Goal: Task Accomplishment & Management: Use online tool/utility

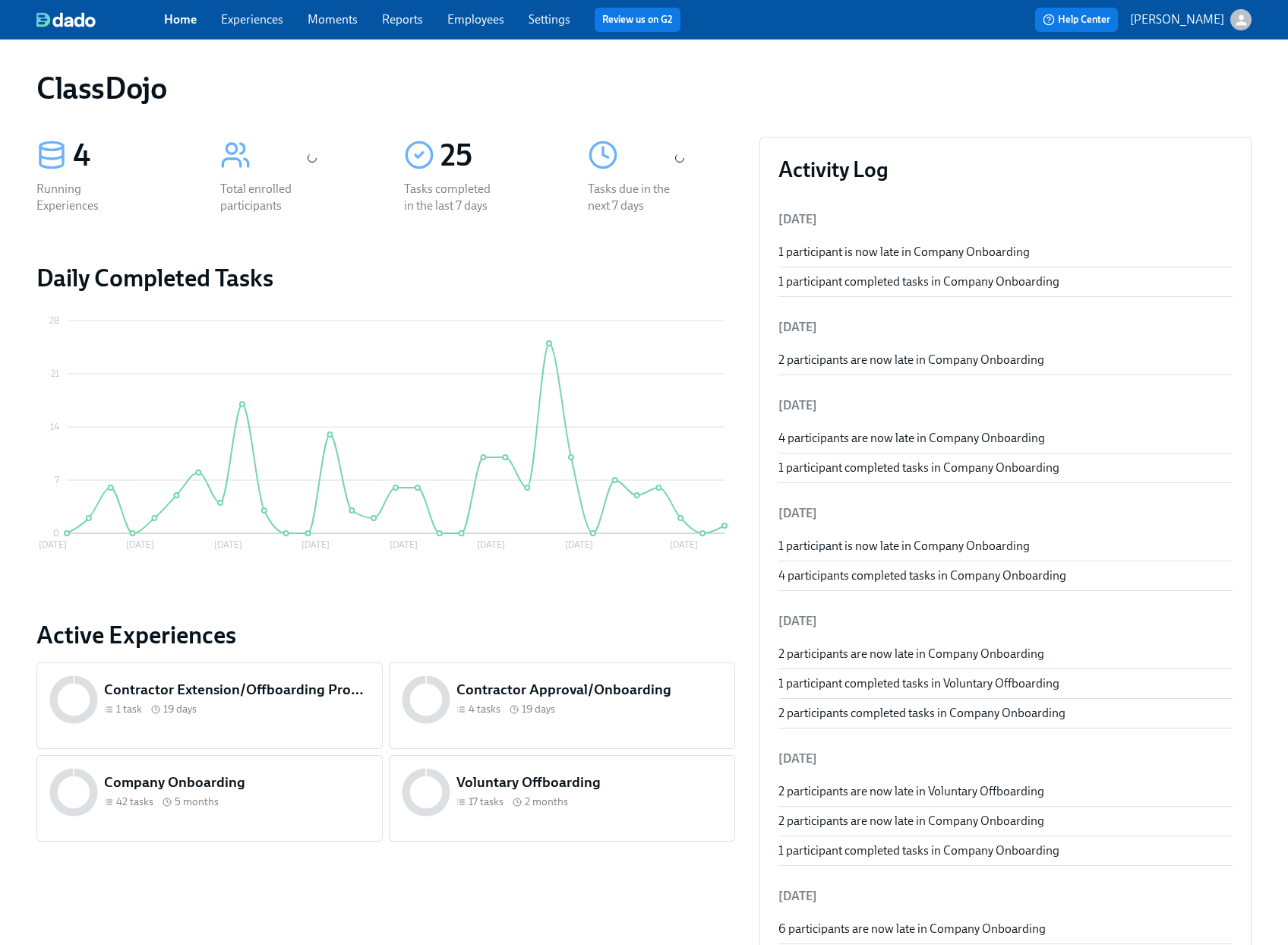
scroll to position [484, 0]
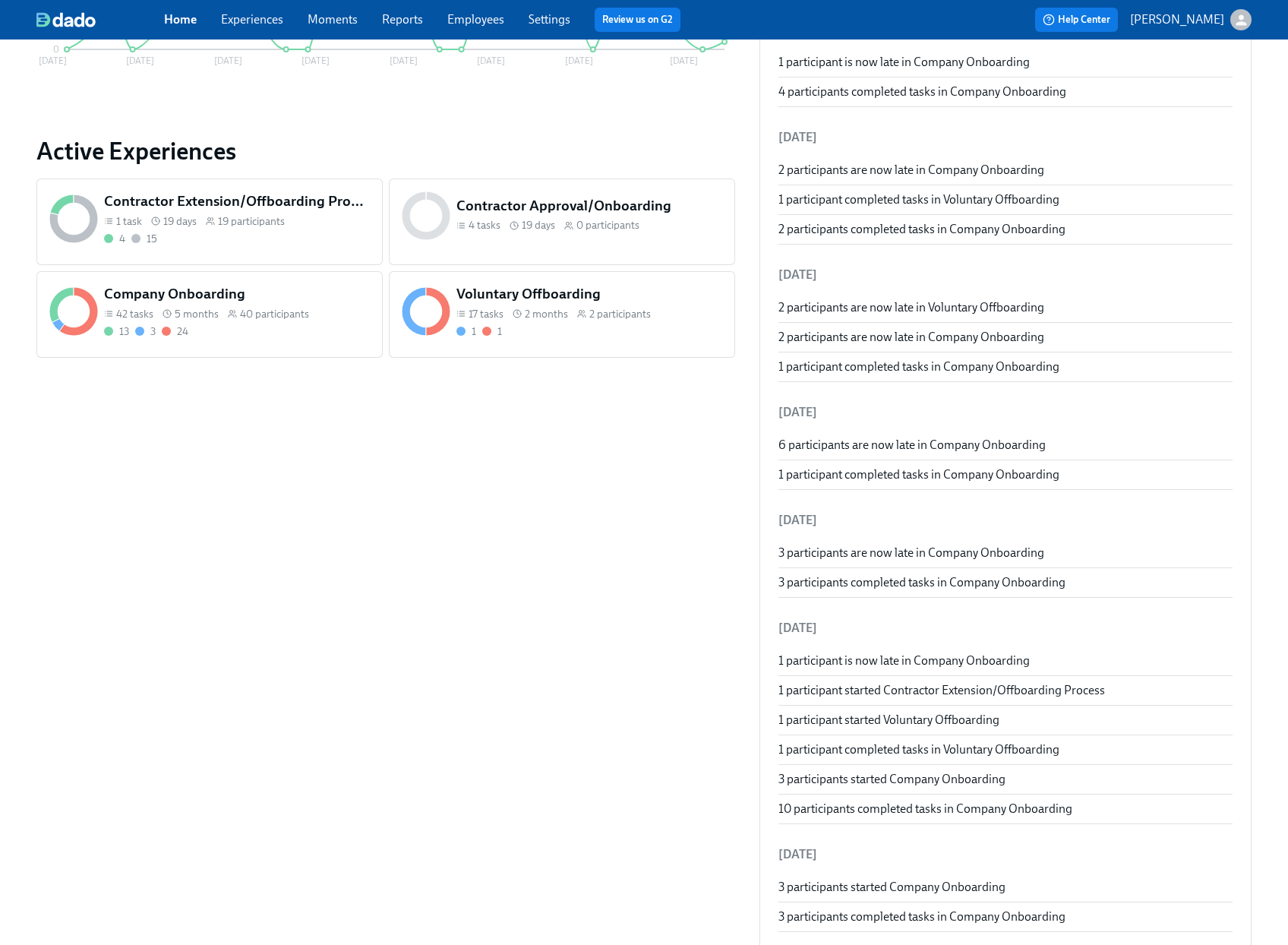
click at [281, 353] on div "Company Onboarding 42 tasks 5 months 40 participants 13 3 24" at bounding box center [209, 314] width 346 height 86
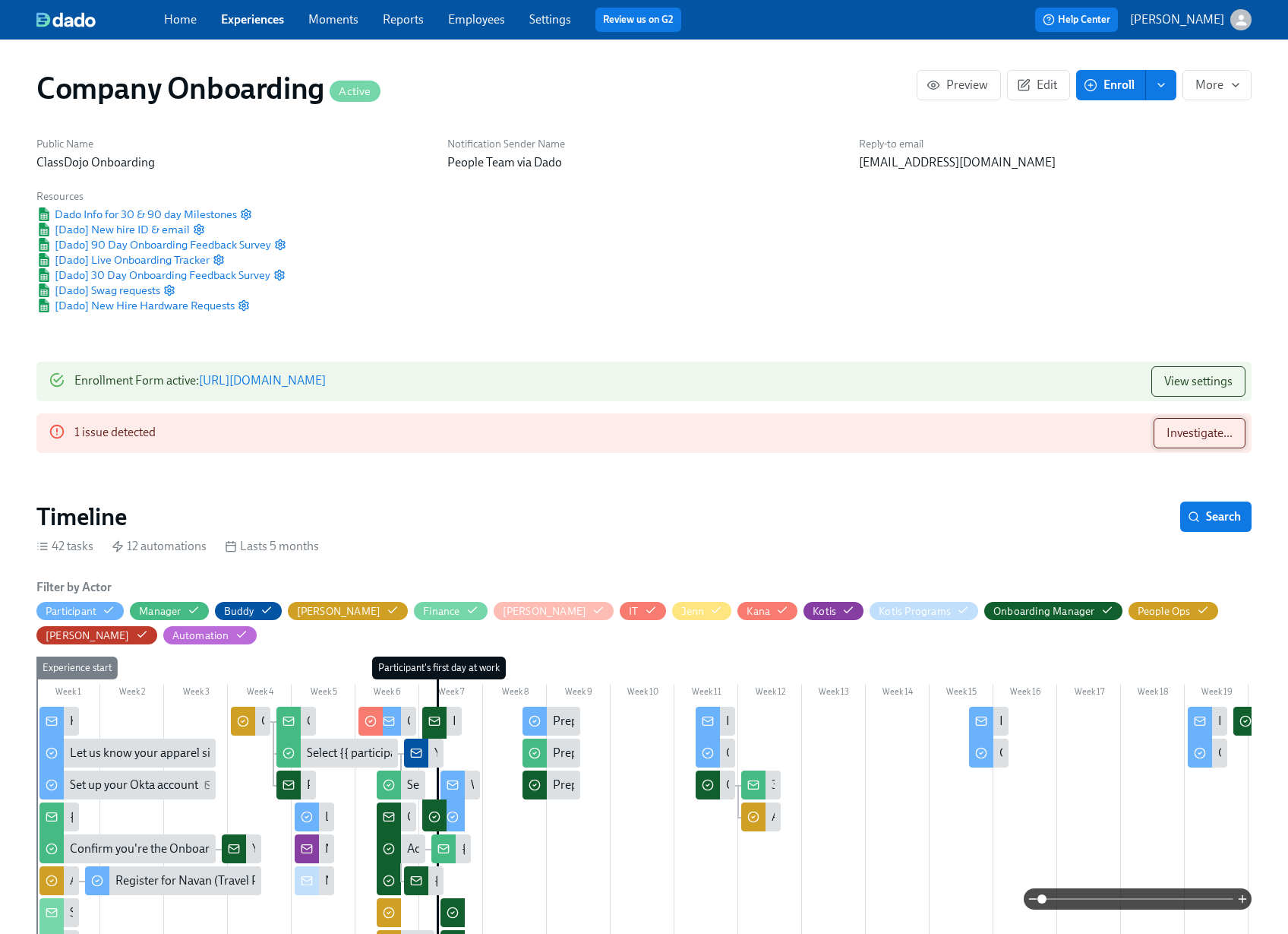
click at [1208, 435] on span "Investigate..." at bounding box center [1200, 433] width 66 height 15
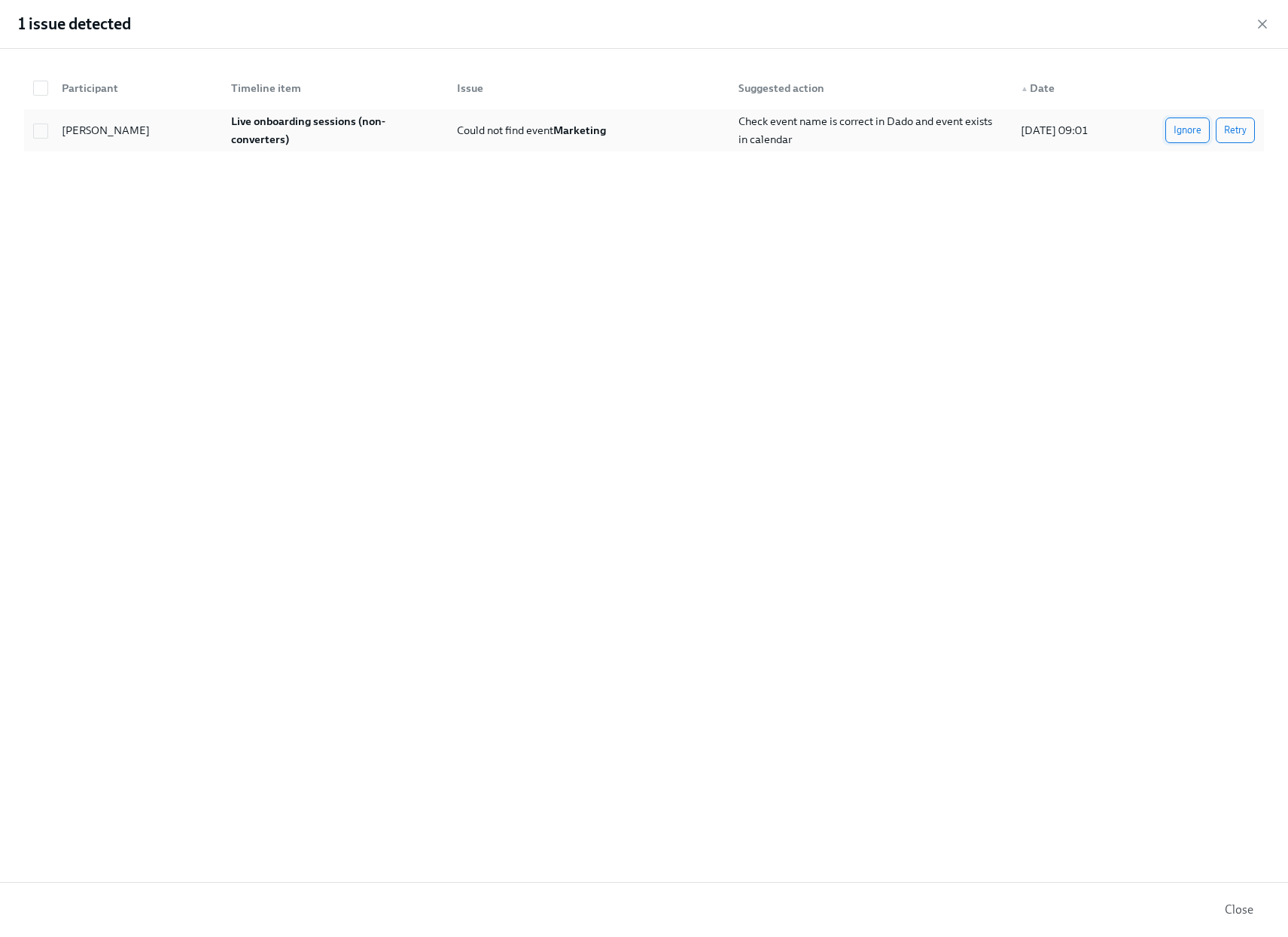
click at [1188, 135] on span "Ignore" at bounding box center [1188, 130] width 28 height 15
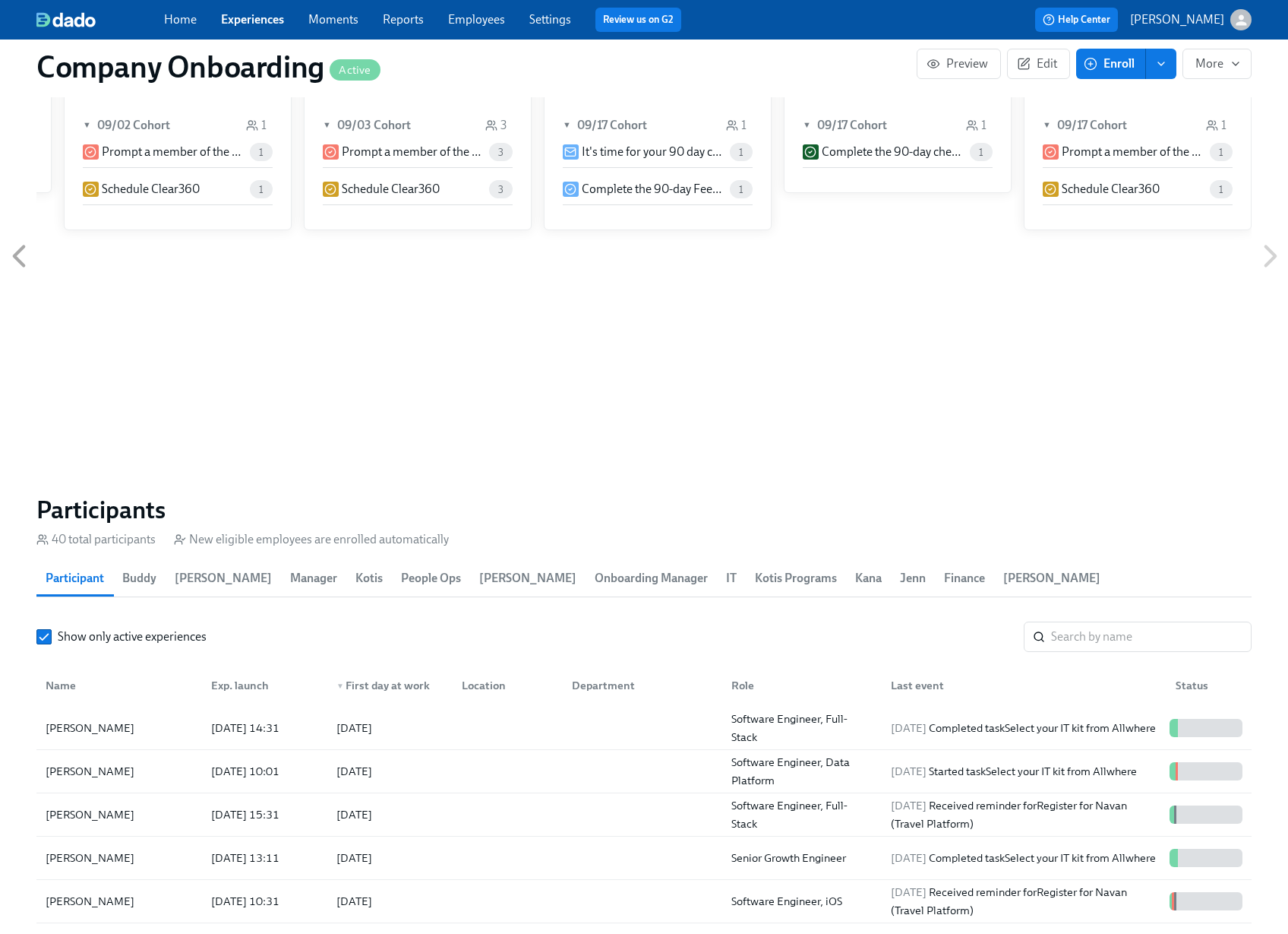
scroll to position [1900, 0]
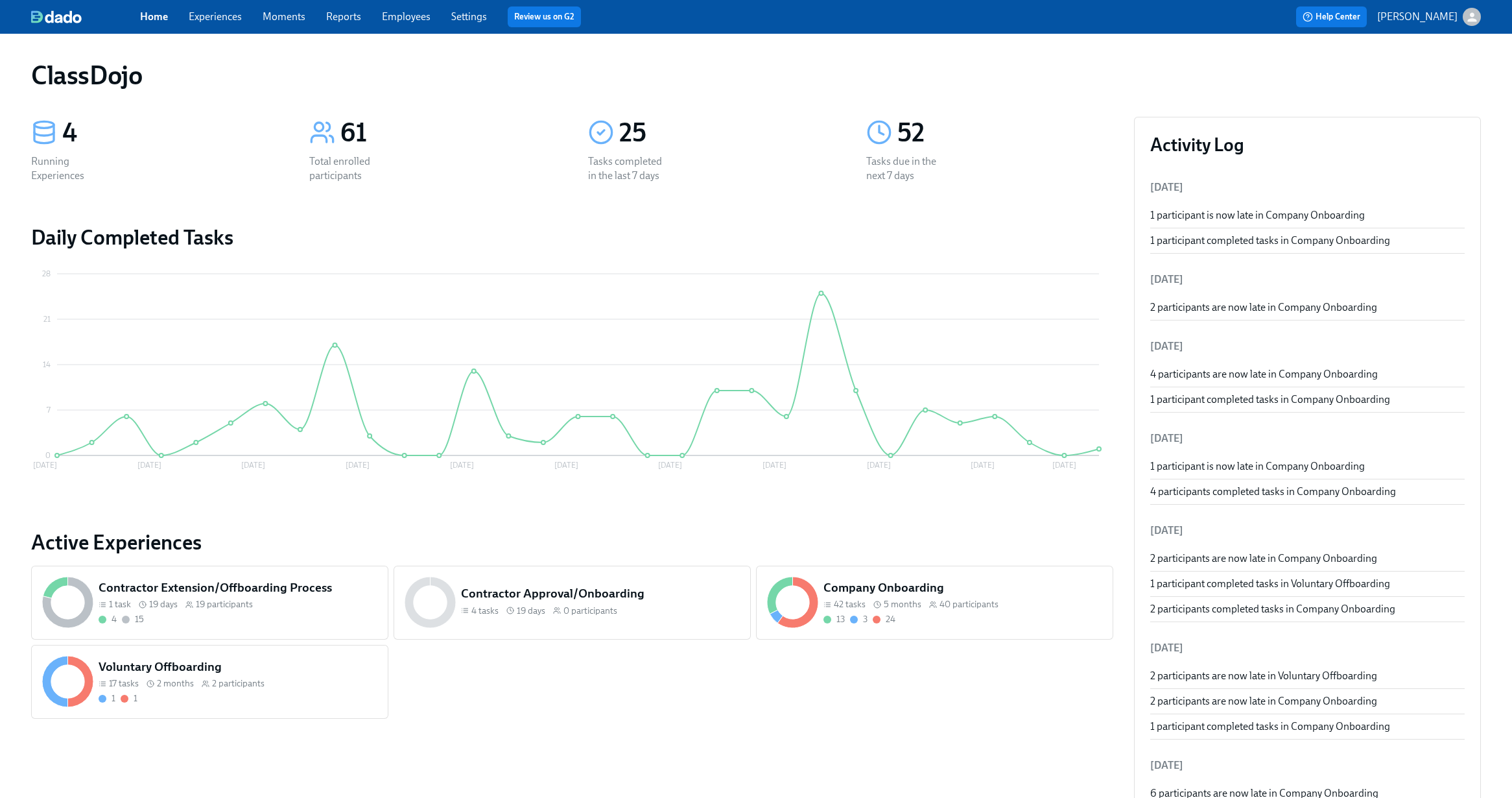
click at [998, 618] on div "13 3 24" at bounding box center [962, 619] width 278 height 12
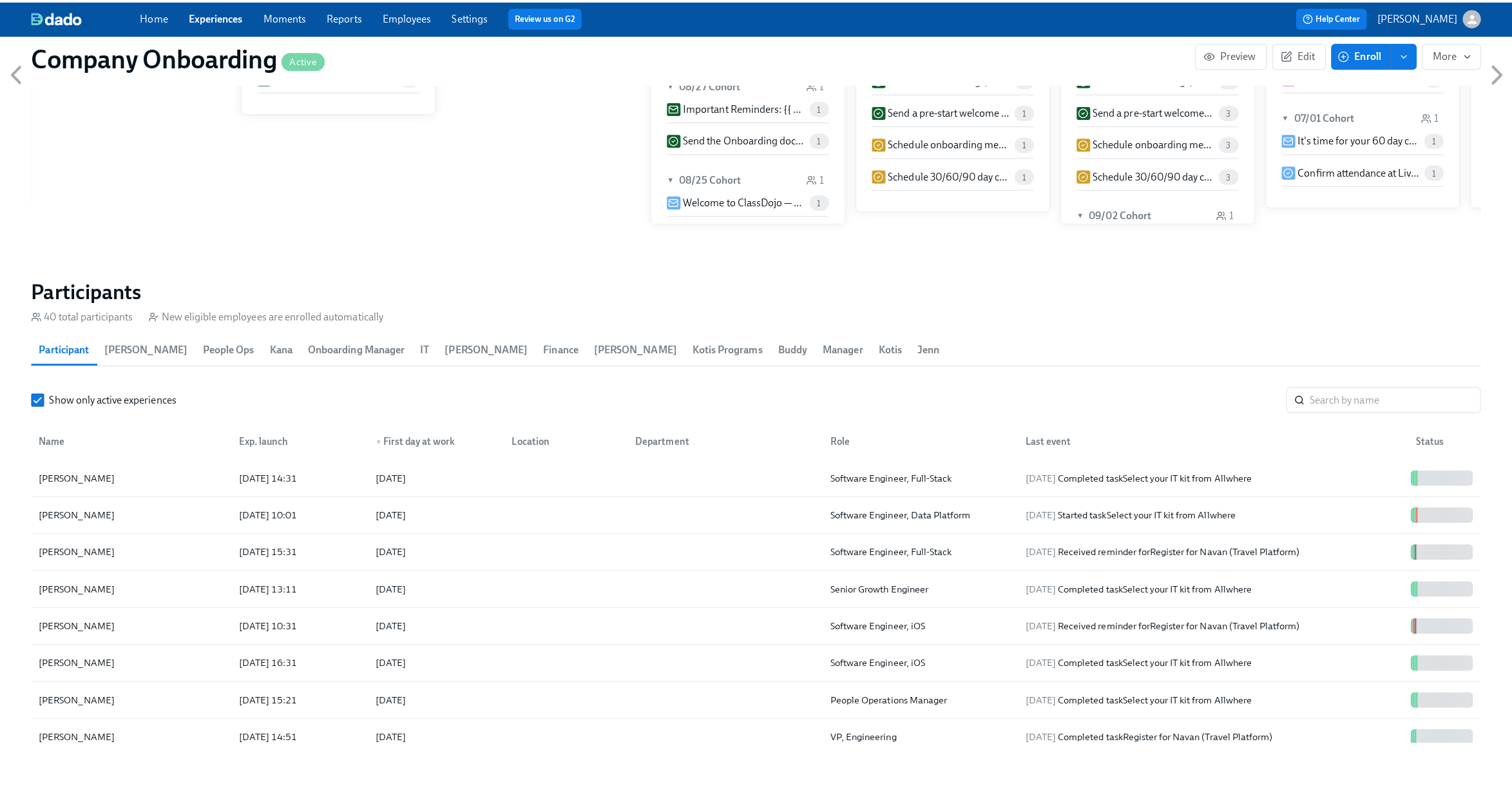
scroll to position [1530, 0]
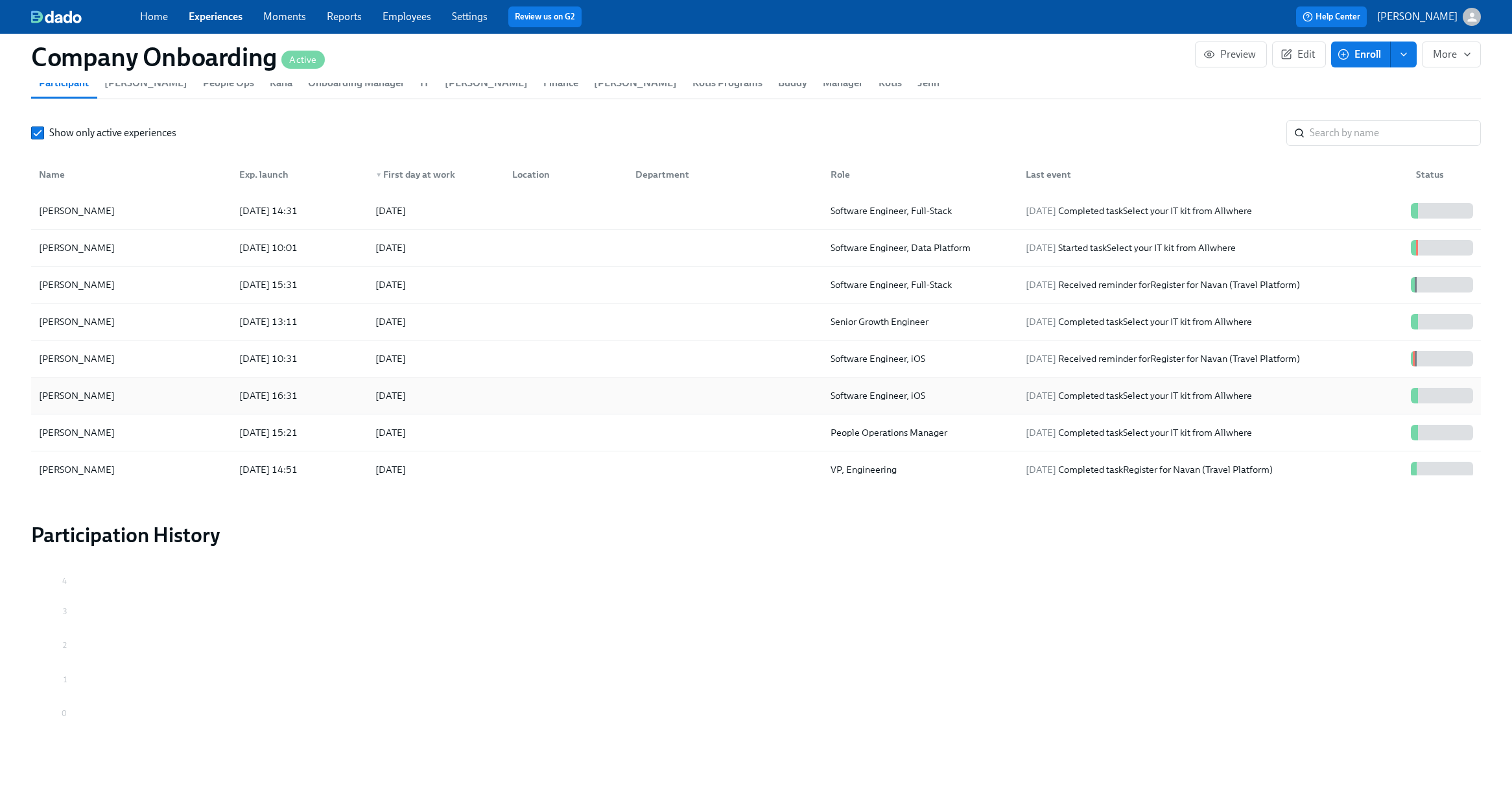
click at [612, 401] on div at bounding box center [563, 395] width 123 height 26
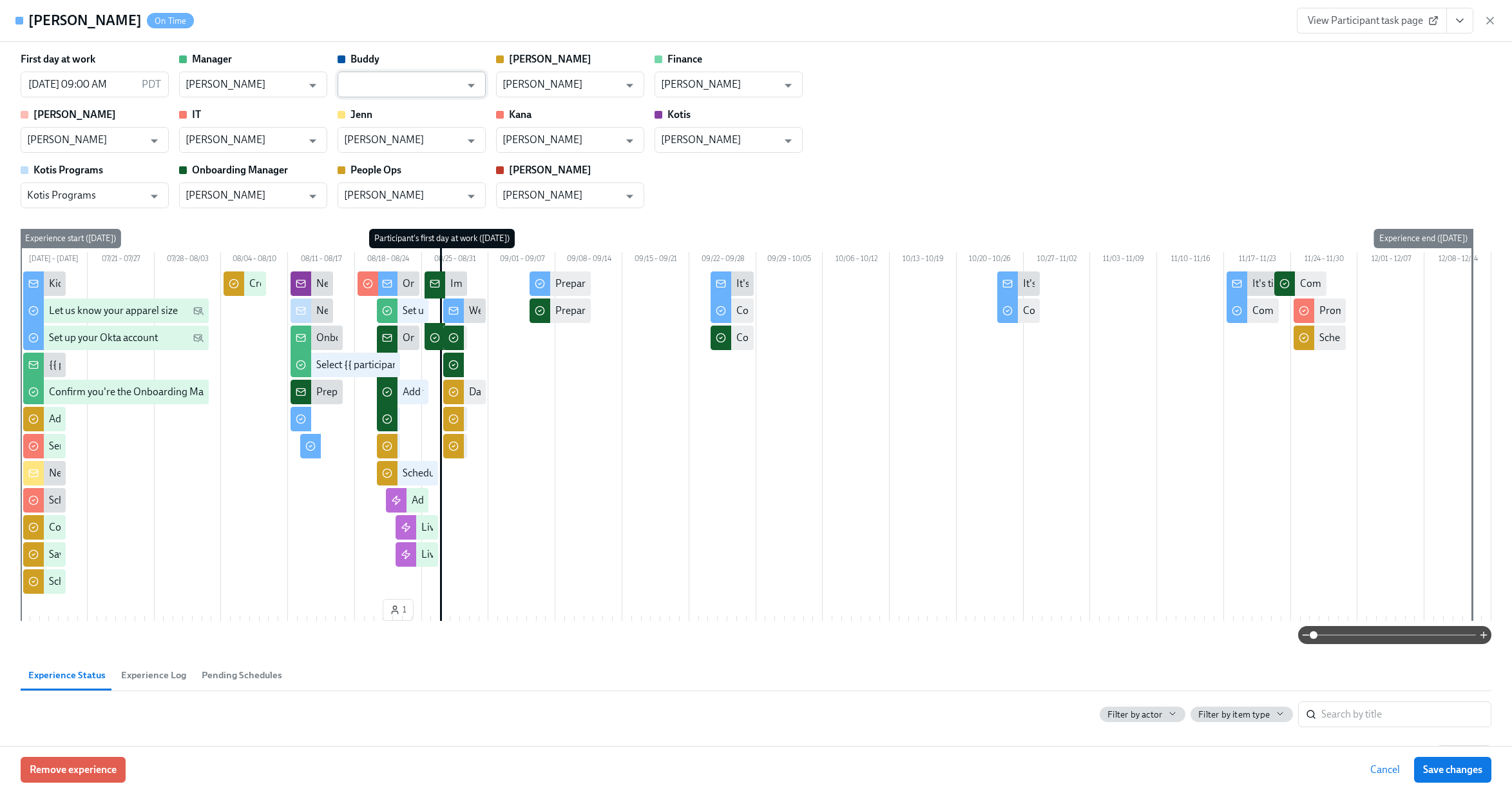
click at [401, 85] on input "text" at bounding box center [403, 85] width 117 height 26
click at [448, 118] on li "Sarah Hardy" at bounding box center [412, 115] width 149 height 22
type input "Sarah Hardy"
click at [1451, 768] on span "Save changes" at bounding box center [1453, 770] width 59 height 13
type input "Sarah Hardy"
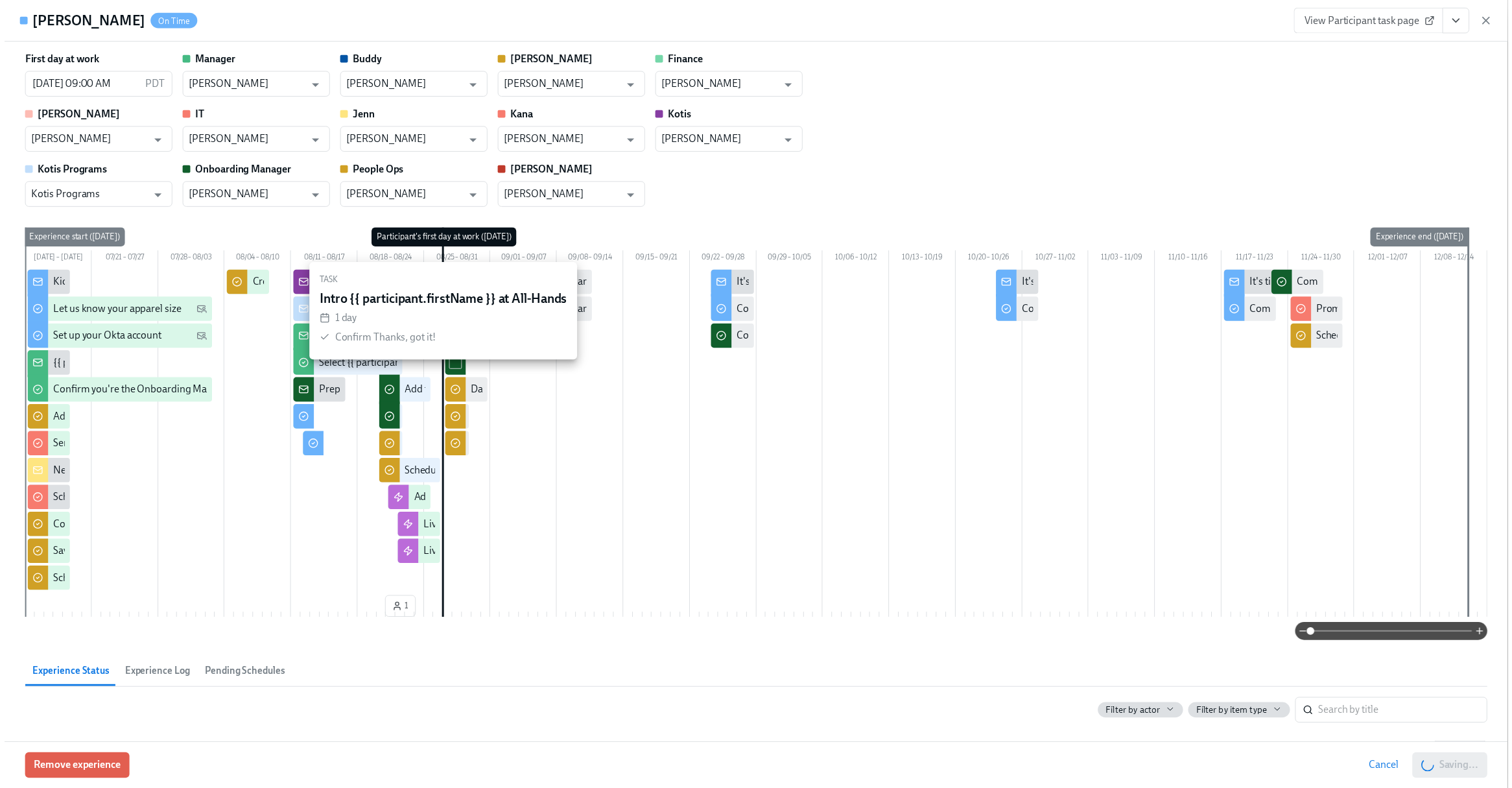
scroll to position [0, 37064]
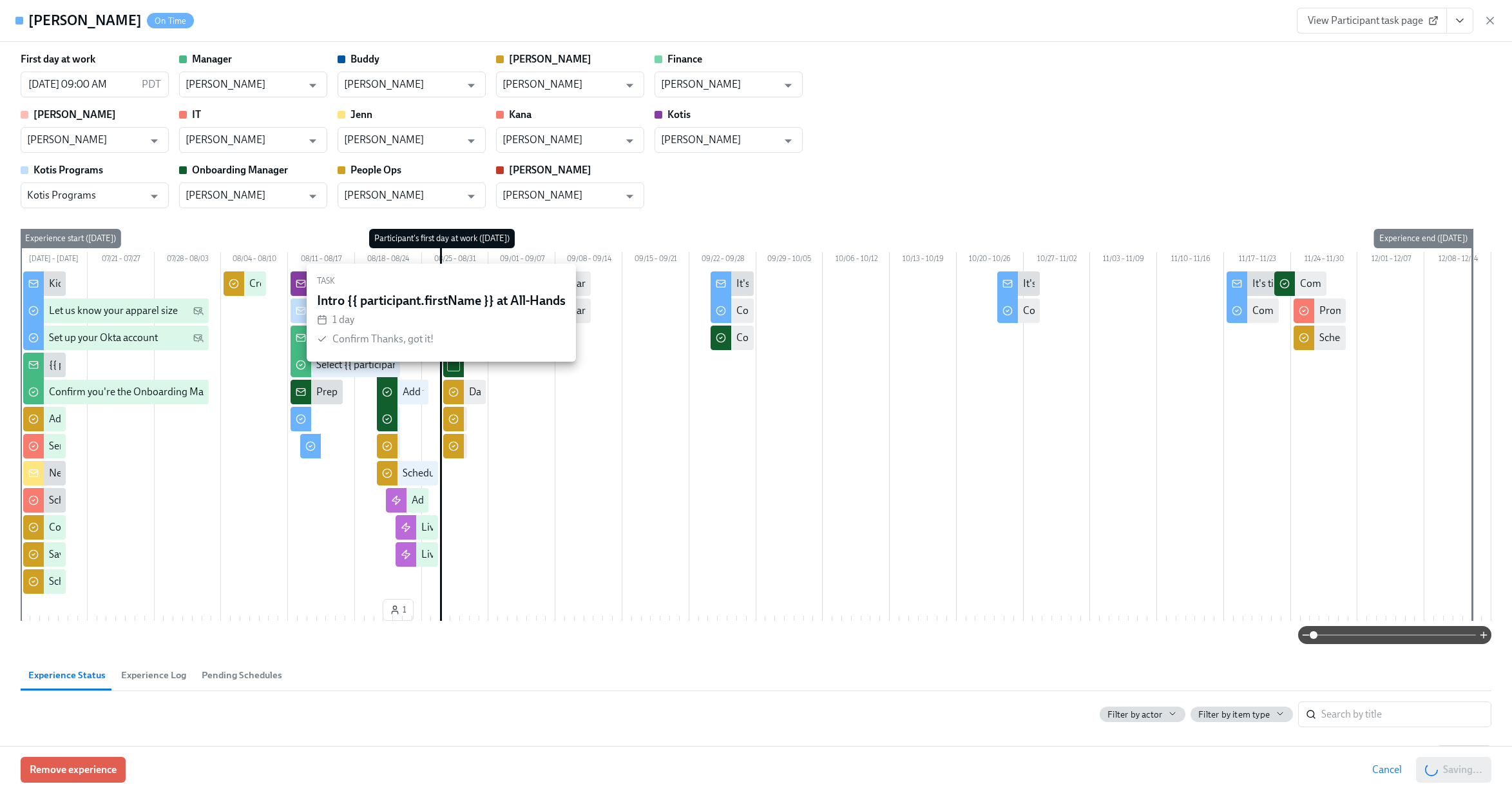
click at [1461, 23] on icon "View task page" at bounding box center [1460, 20] width 13 height 13
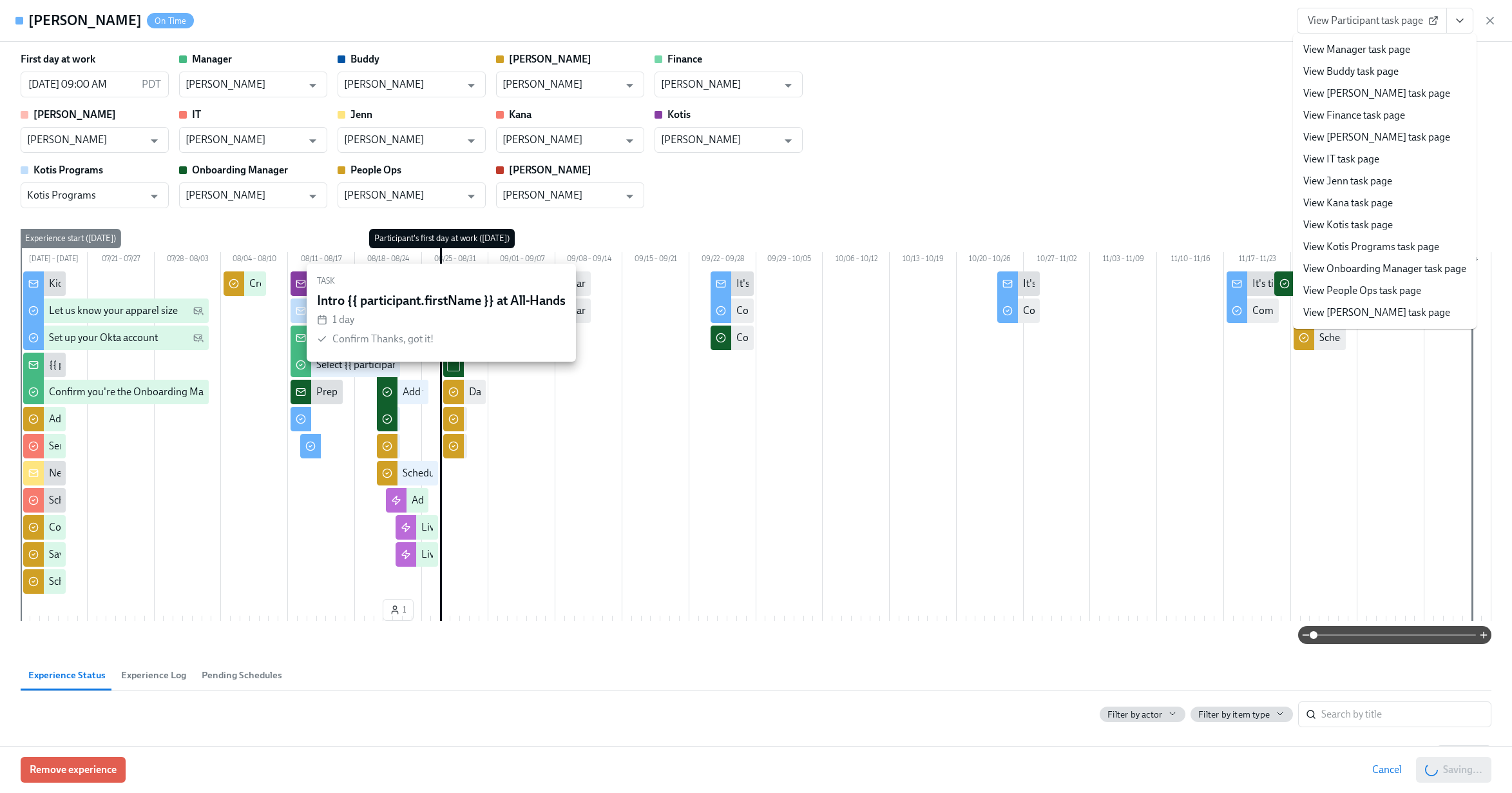
click at [1345, 289] on link "View People Ops task page" at bounding box center [1362, 291] width 118 height 14
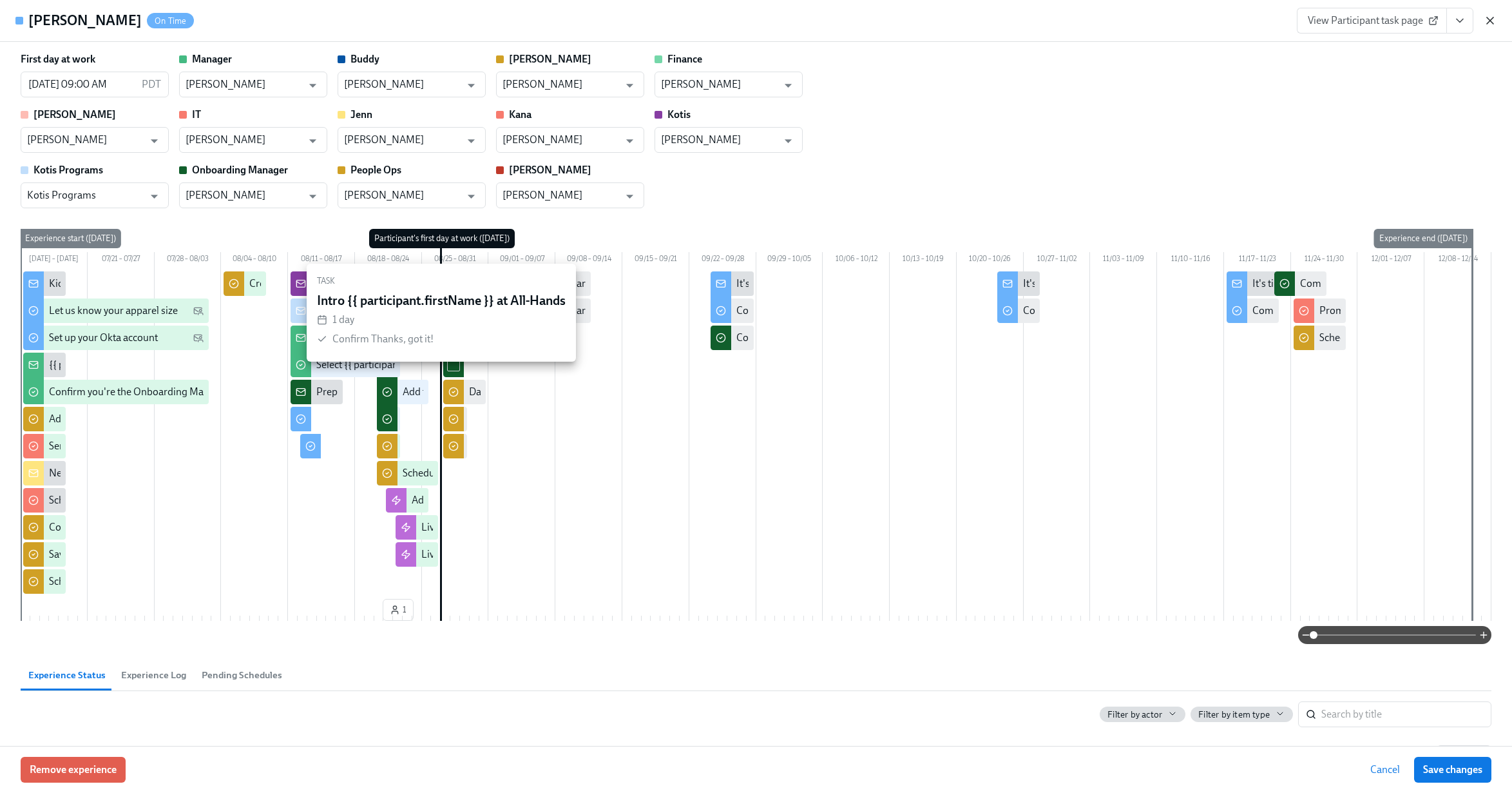
click at [1485, 20] on icon "button" at bounding box center [1490, 20] width 13 height 13
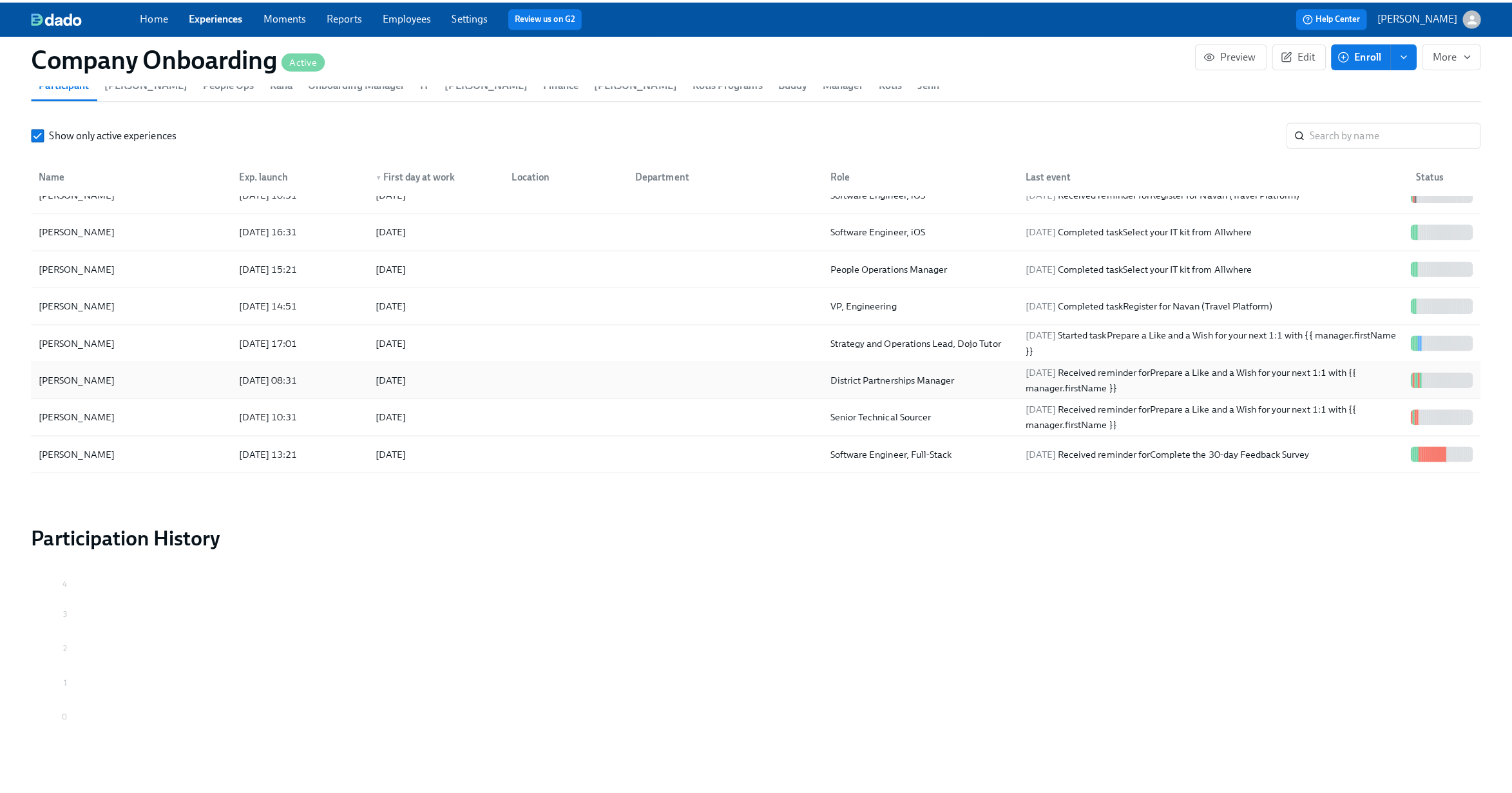
scroll to position [166, 0]
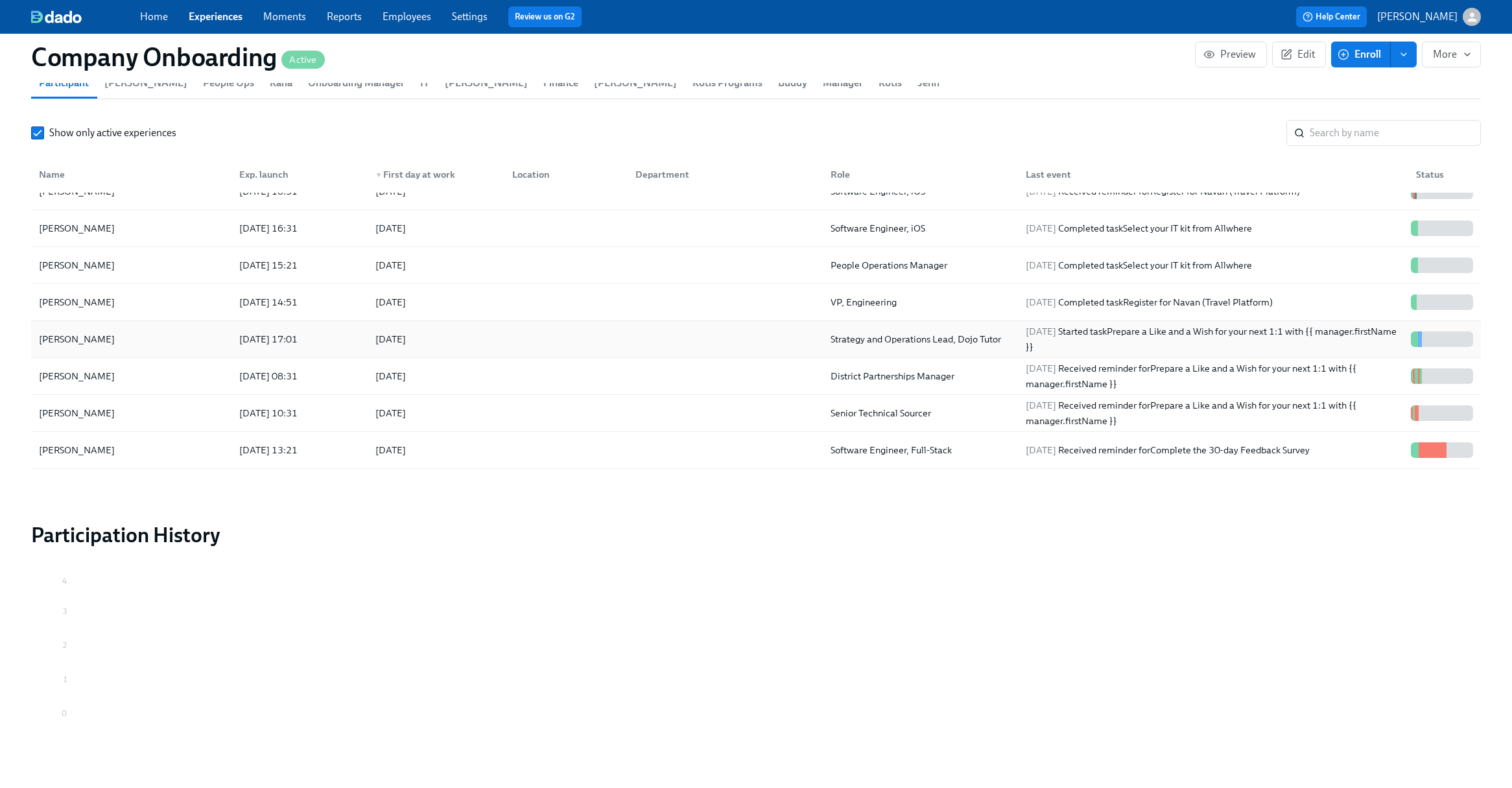
click at [696, 337] on div at bounding box center [722, 339] width 195 height 26
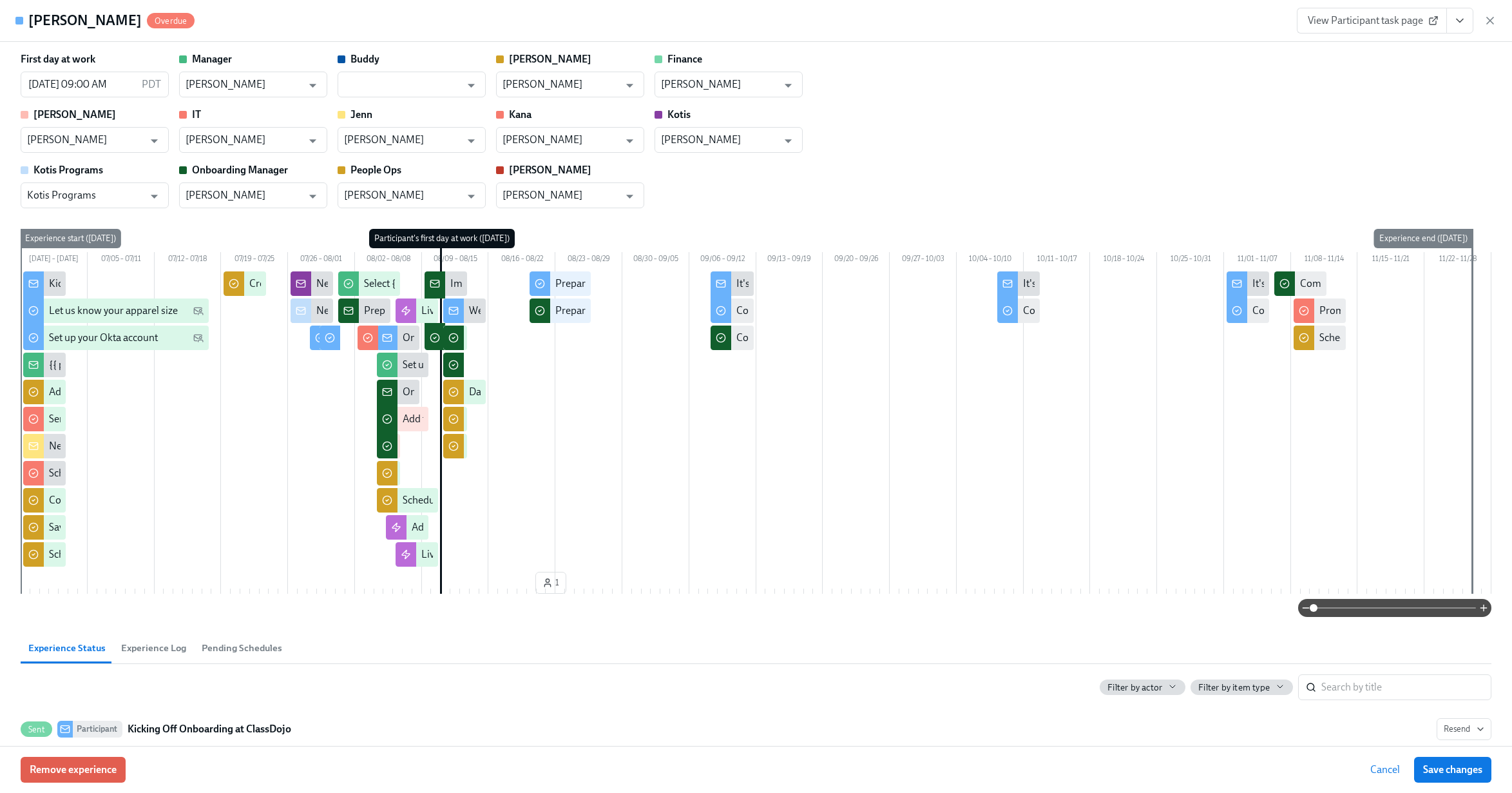
click at [1456, 23] on icon "View task page" at bounding box center [1460, 20] width 13 height 13
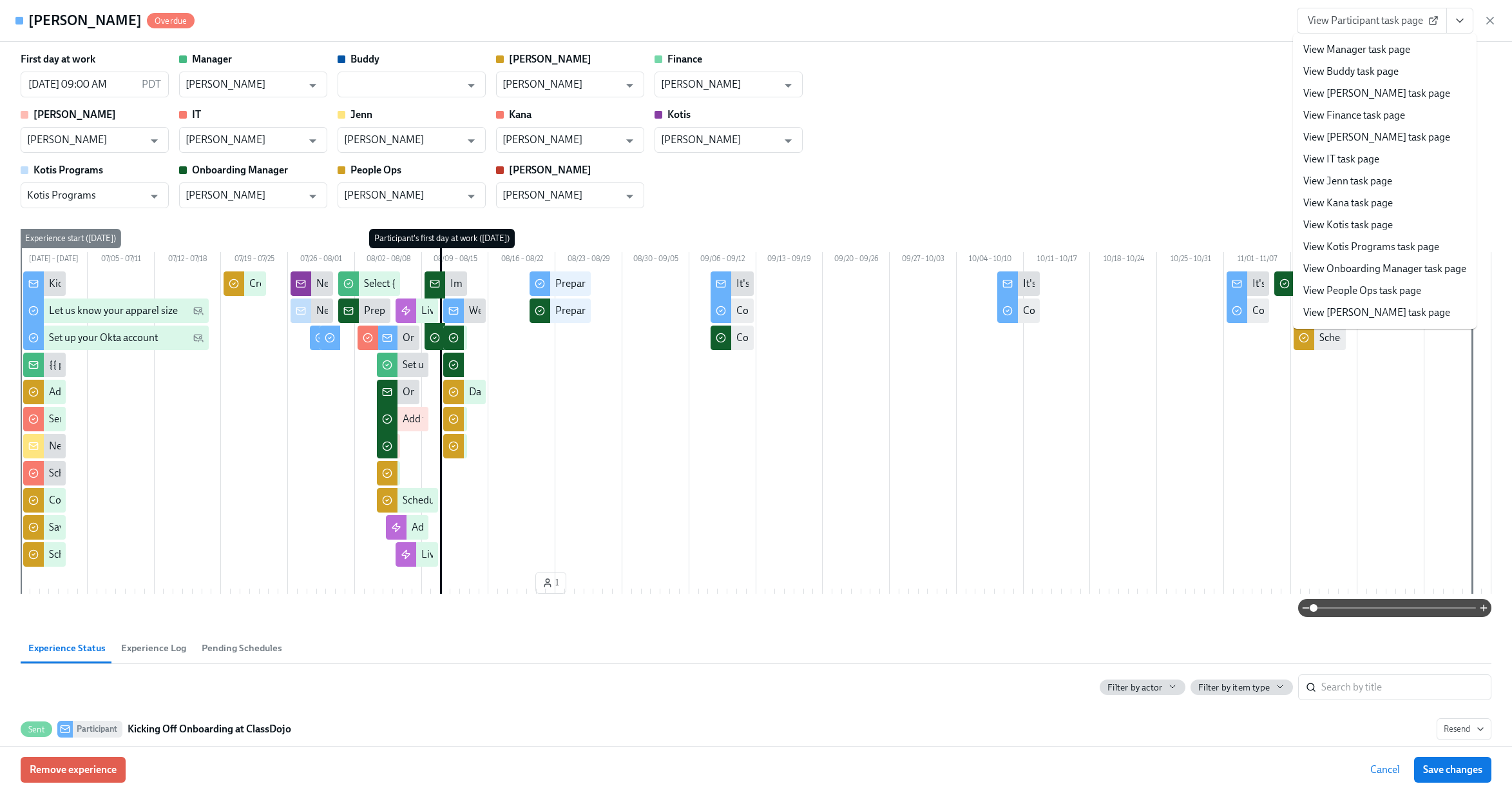
click at [1349, 293] on link "View People Ops task page" at bounding box center [1362, 291] width 118 height 14
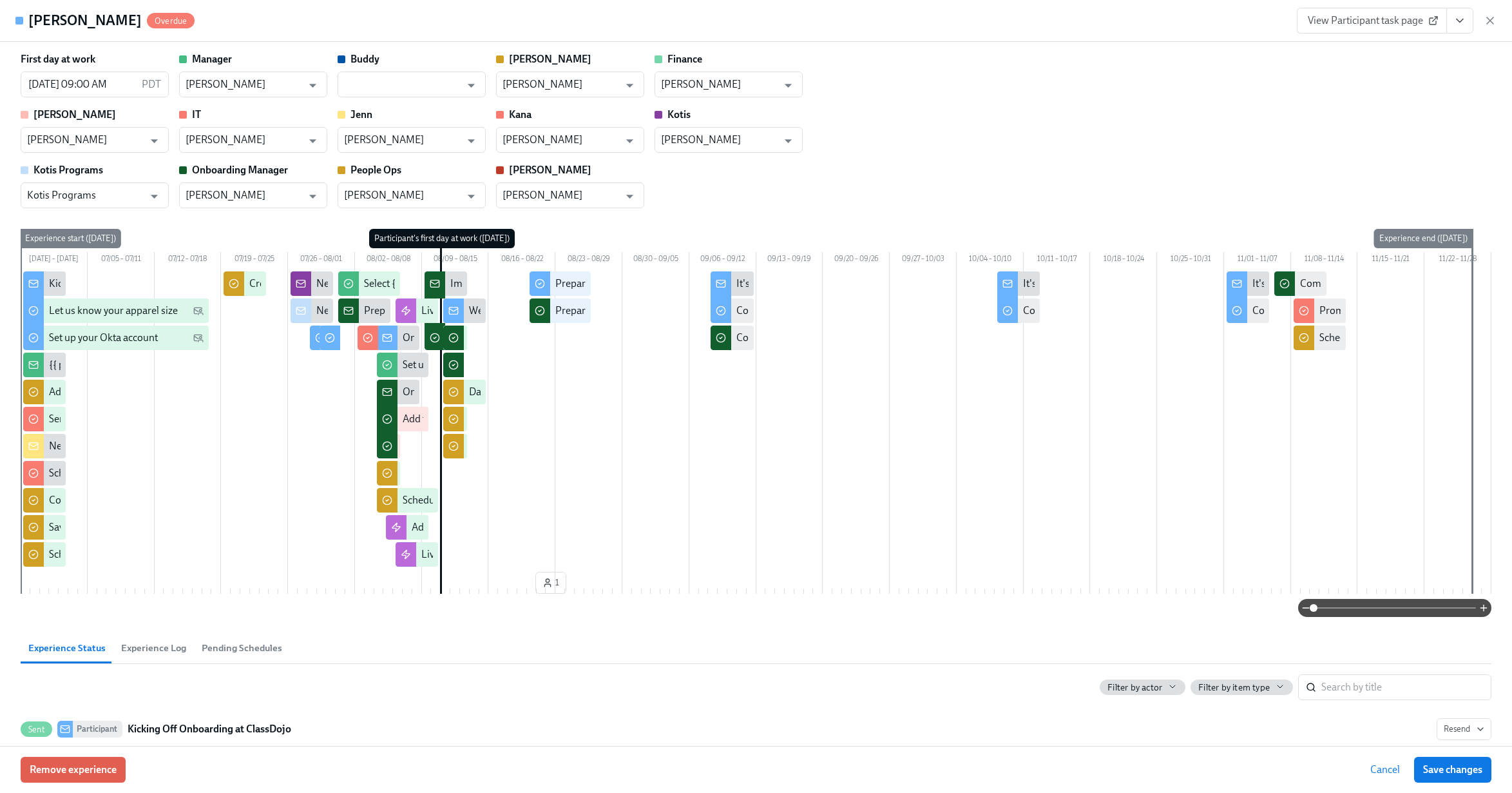
scroll to position [166, 0]
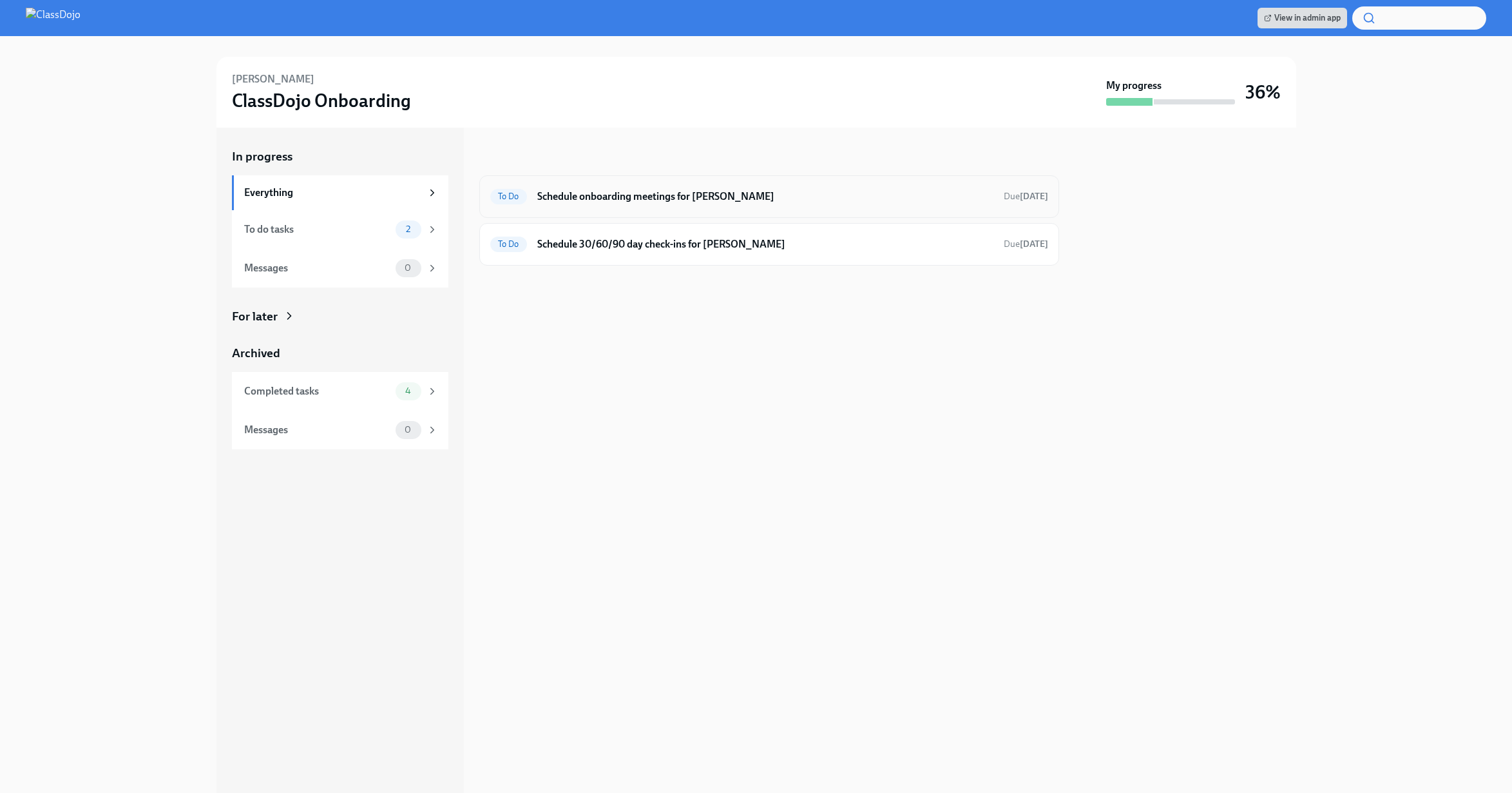
click at [733, 189] on h6 "Schedule onboarding meetings for [PERSON_NAME]" at bounding box center [765, 196] width 456 height 14
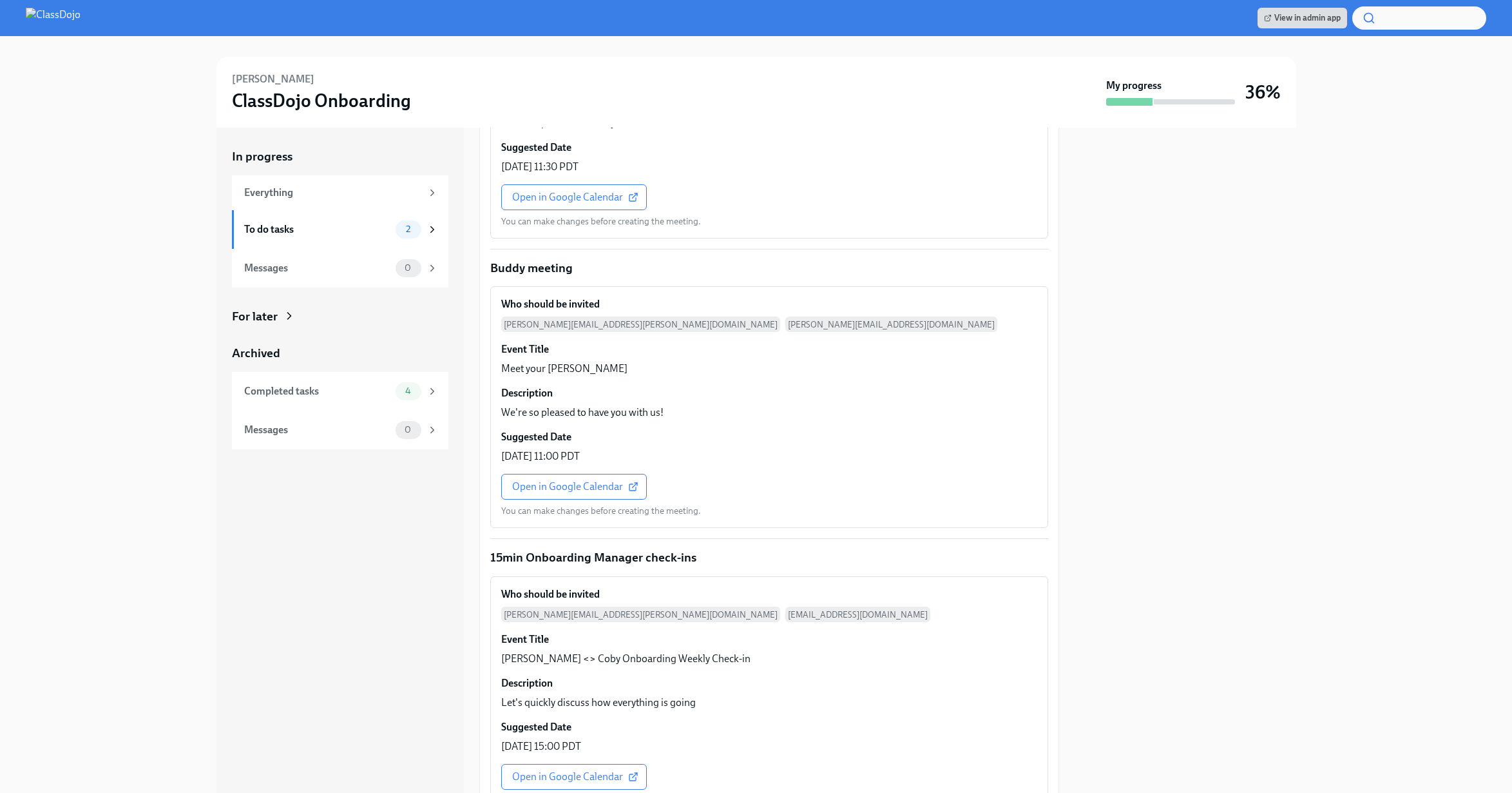
scroll to position [1492, 0]
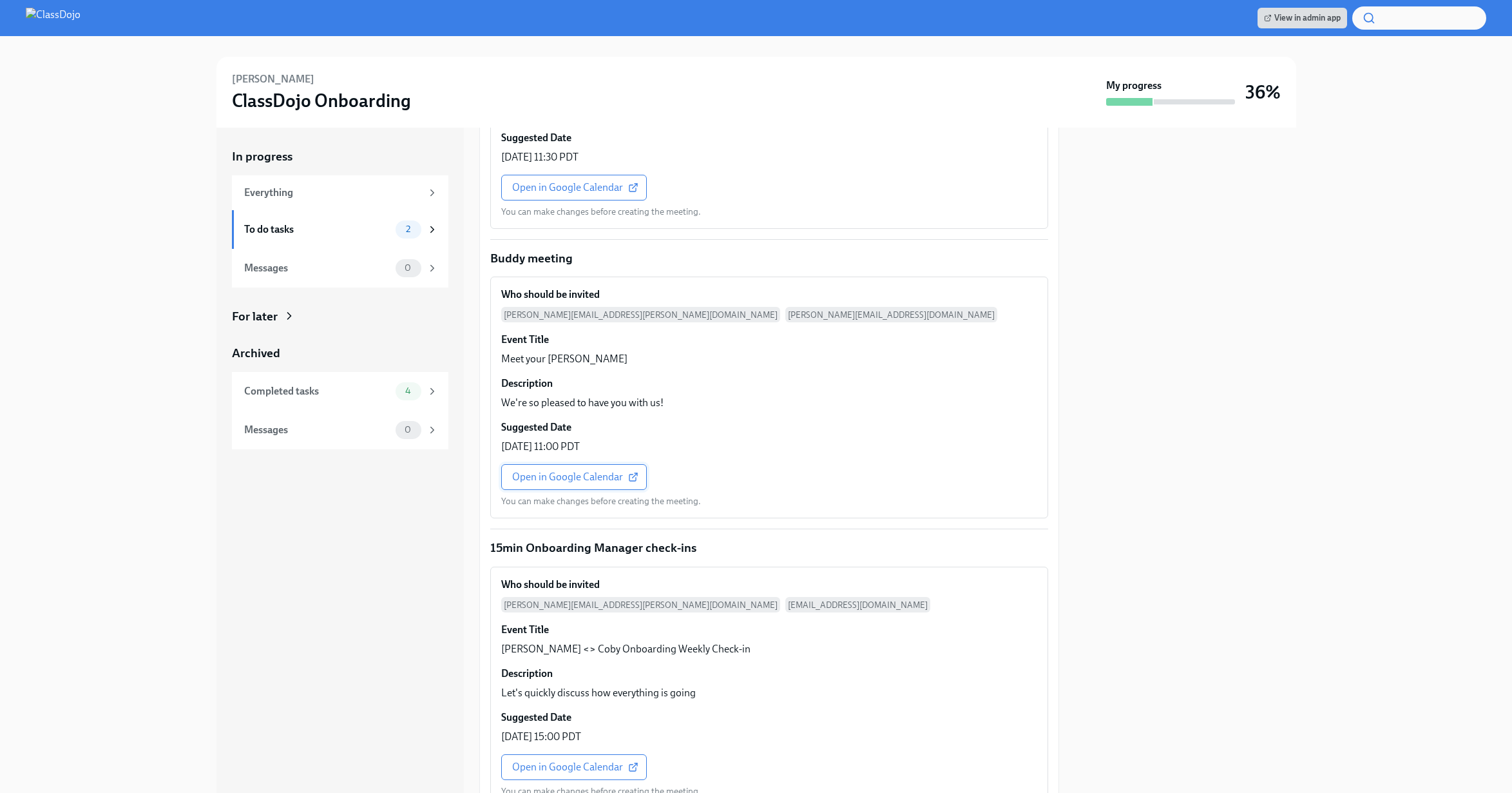
click at [546, 470] on span "Open in Google Calendar" at bounding box center [574, 477] width 124 height 13
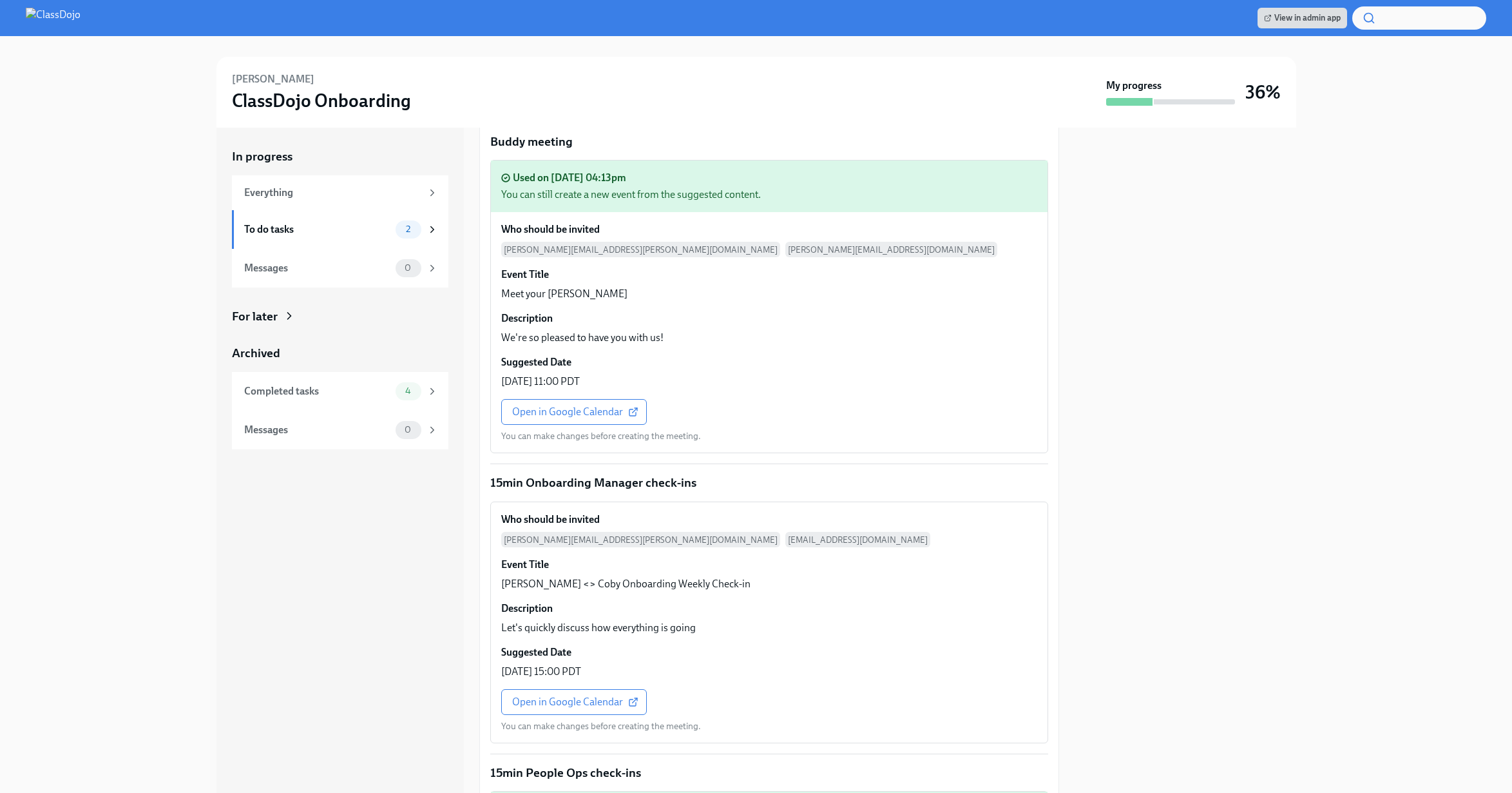
scroll to position [1753, 0]
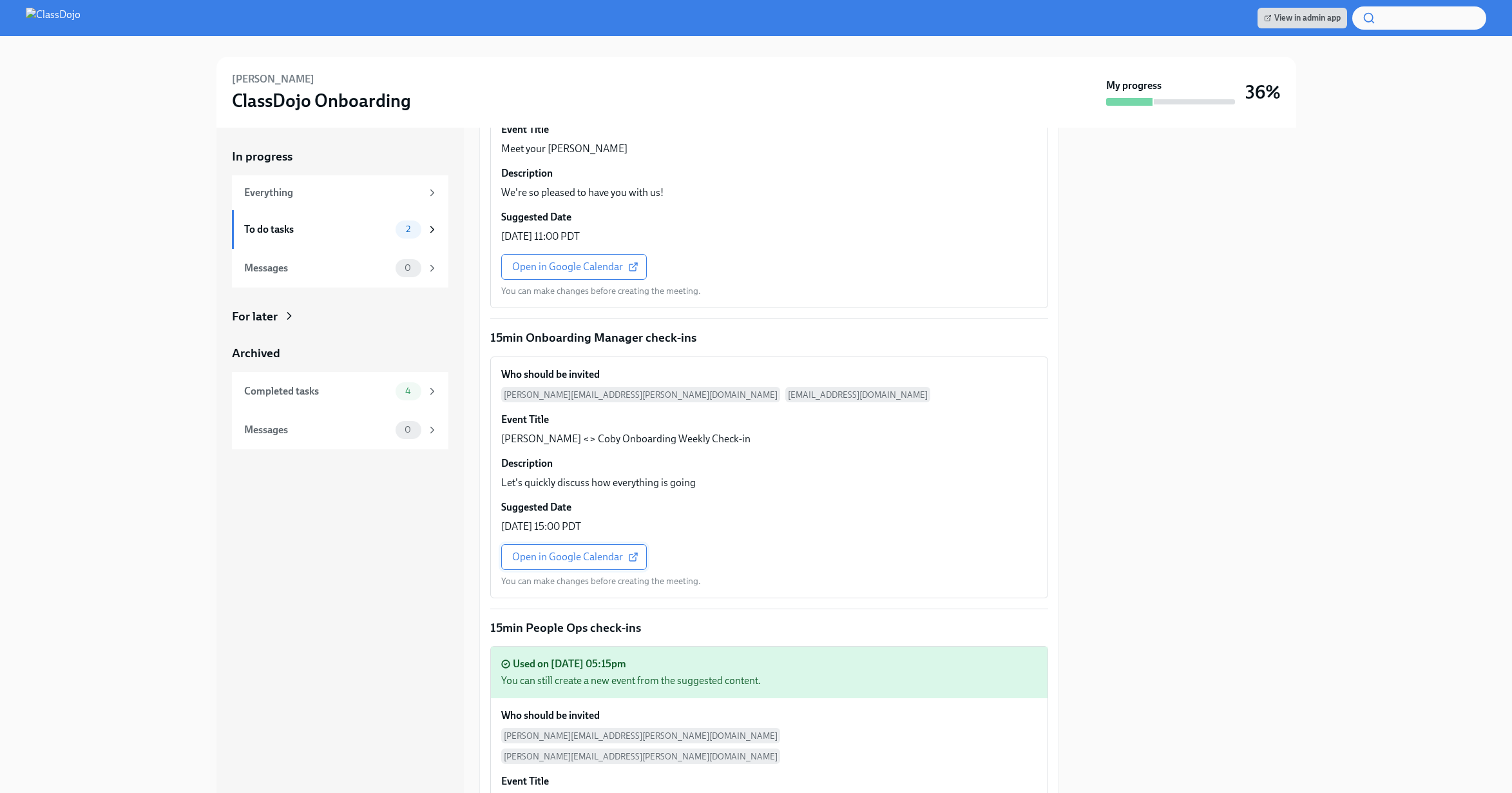
click at [573, 551] on span "Open in Google Calendar" at bounding box center [574, 557] width 124 height 13
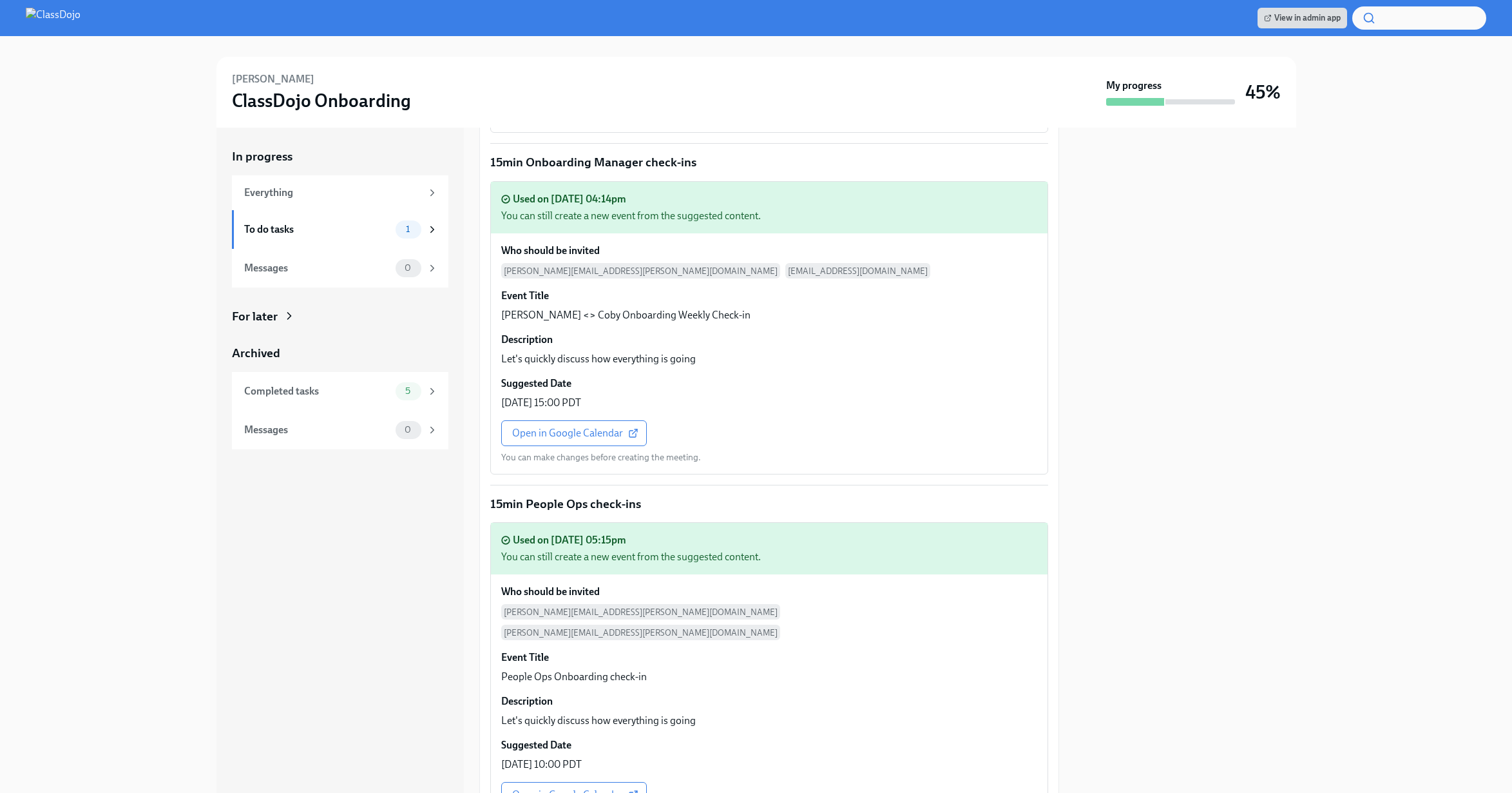
scroll to position [2004, 0]
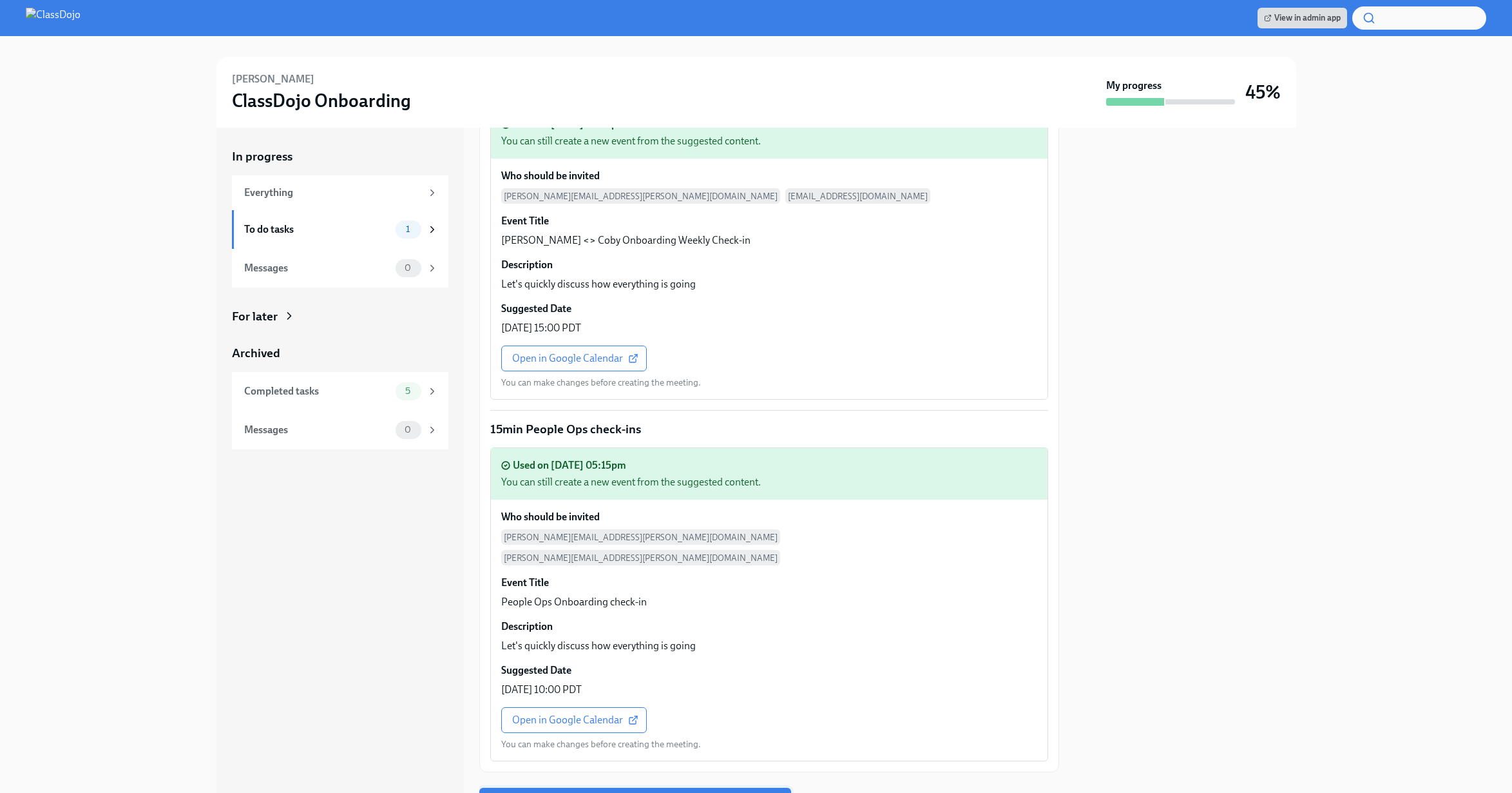
click at [627, 792] on span "Next task : Schedule 30/60/90 day check-ins for [PERSON_NAME]" at bounding box center [635, 801] width 294 height 13
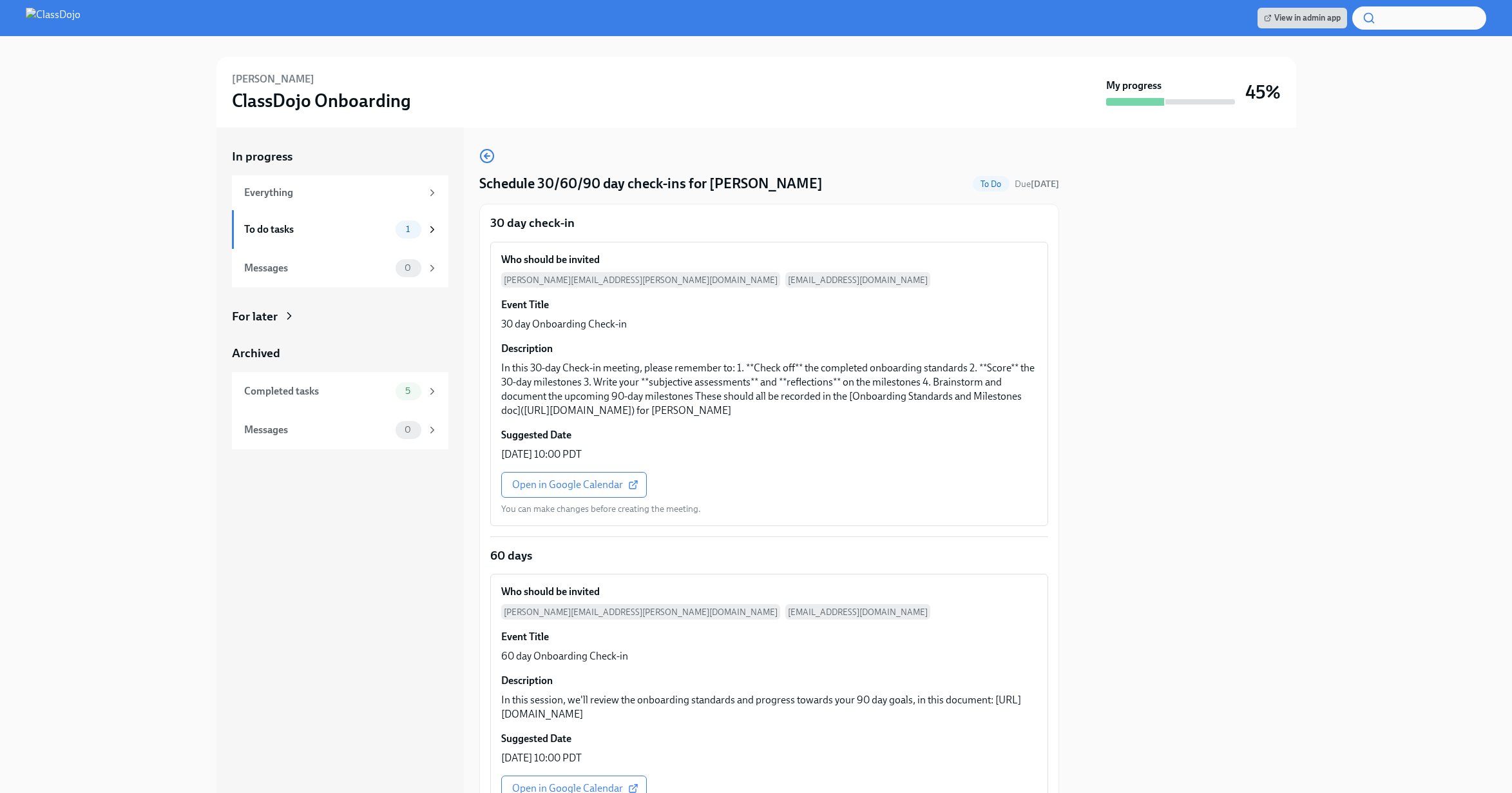
click at [574, 515] on div "Open in Google Calendar You can make changes before creating the meeting." at bounding box center [601, 493] width 200 height 43
click at [588, 491] on span "Open in Google Calendar" at bounding box center [574, 485] width 124 height 13
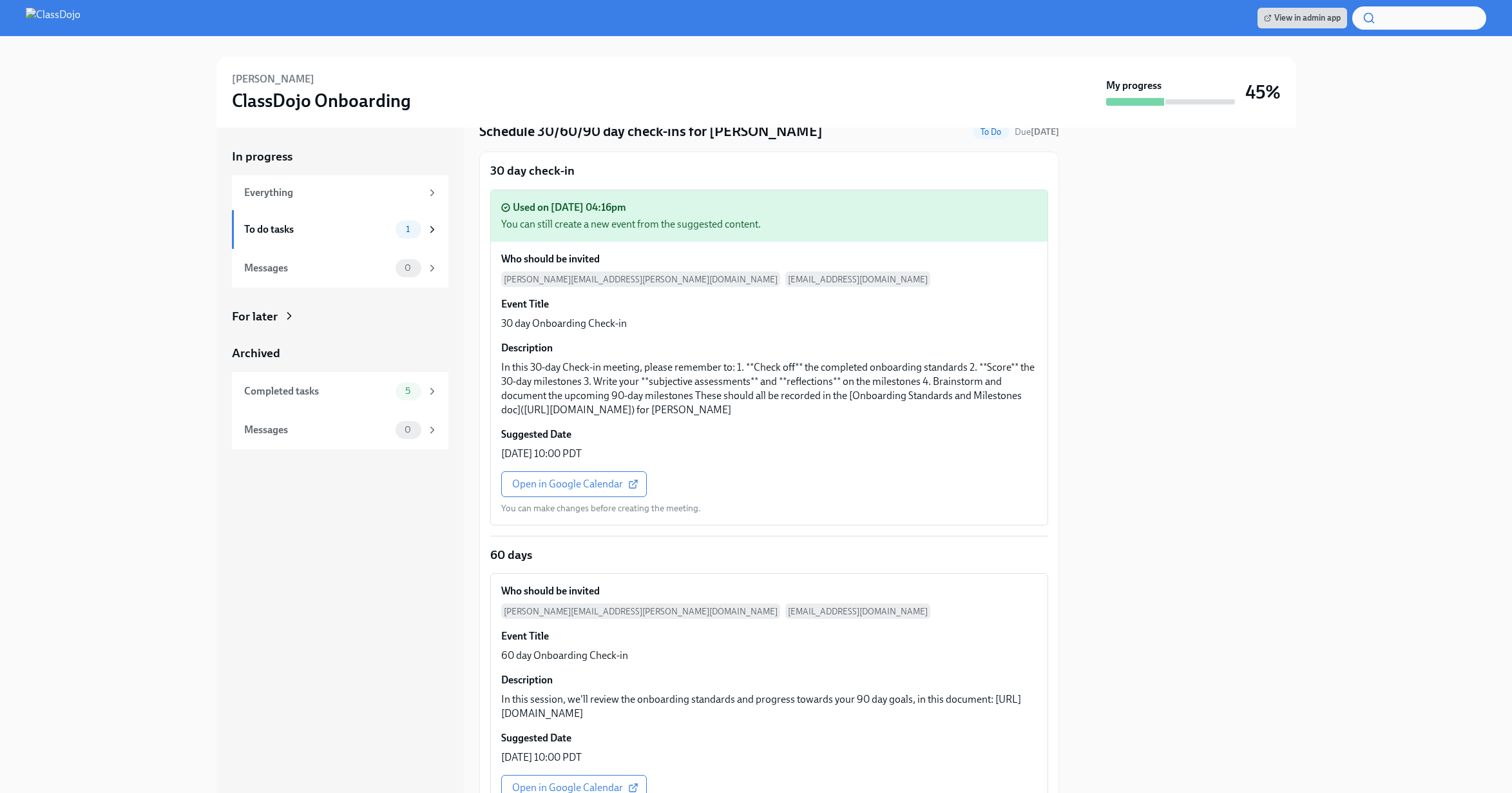
scroll to position [272, 0]
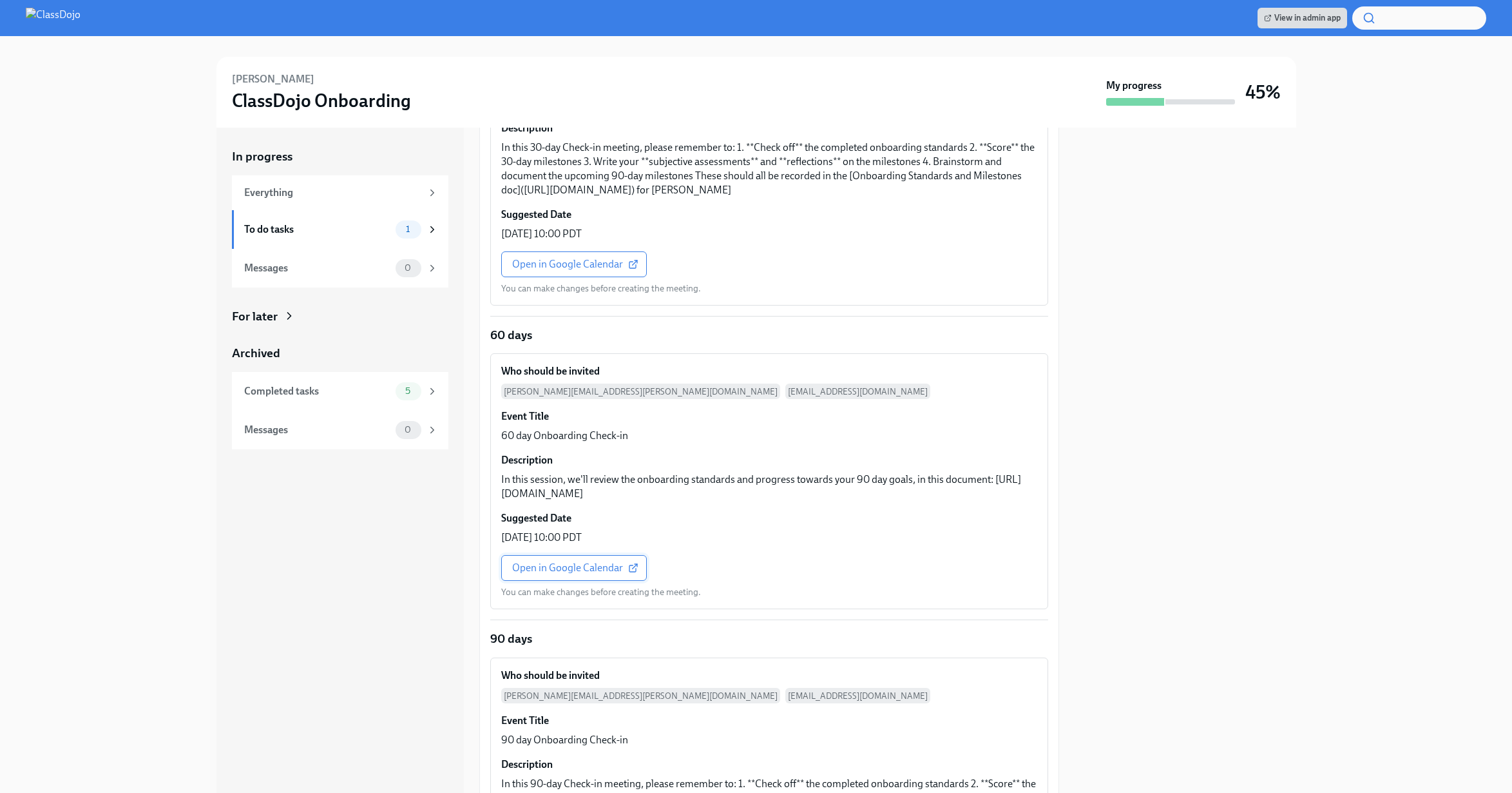
click at [606, 581] on link "Open in Google Calendar" at bounding box center [574, 568] width 146 height 26
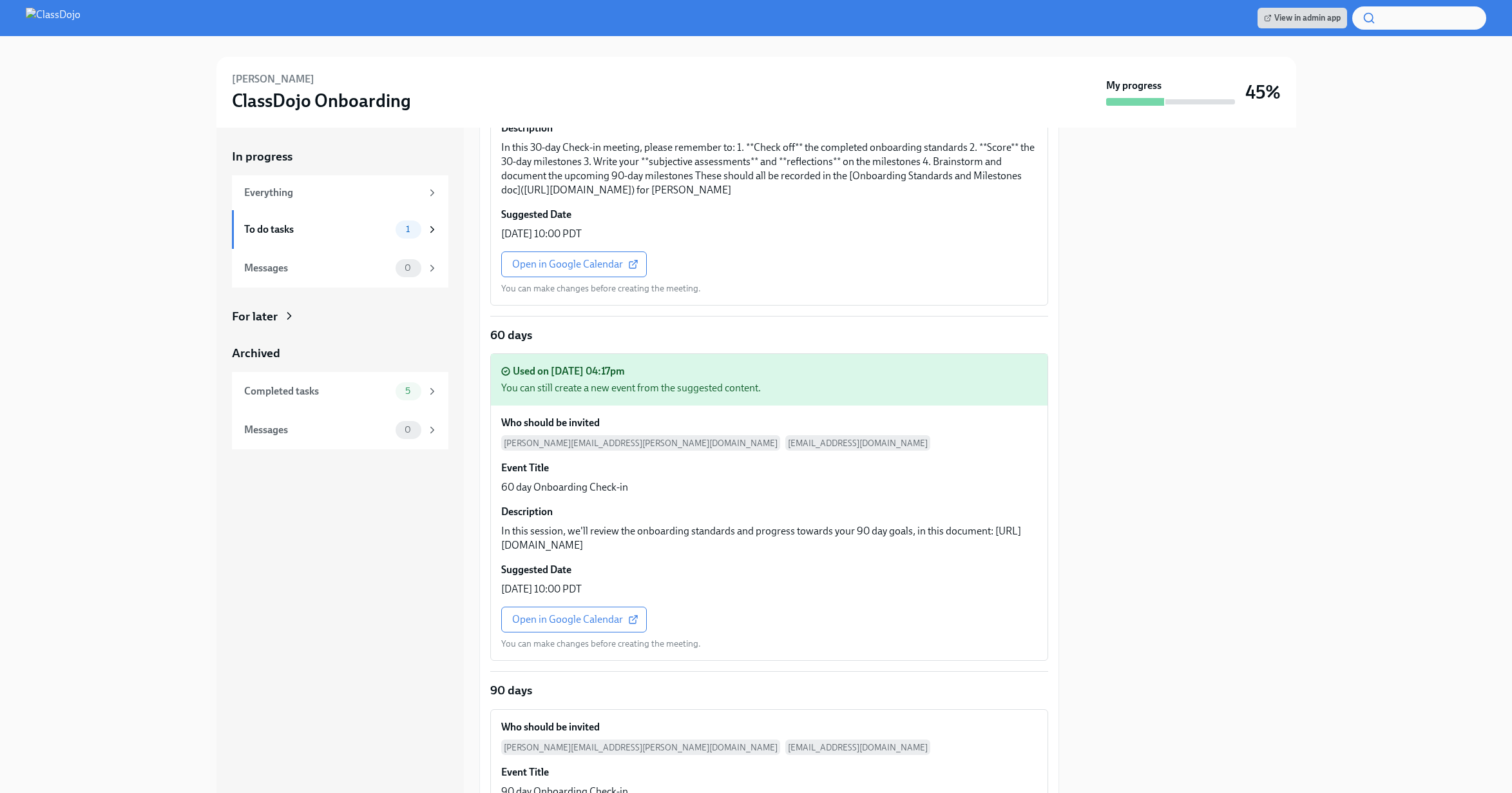
scroll to position [539, 0]
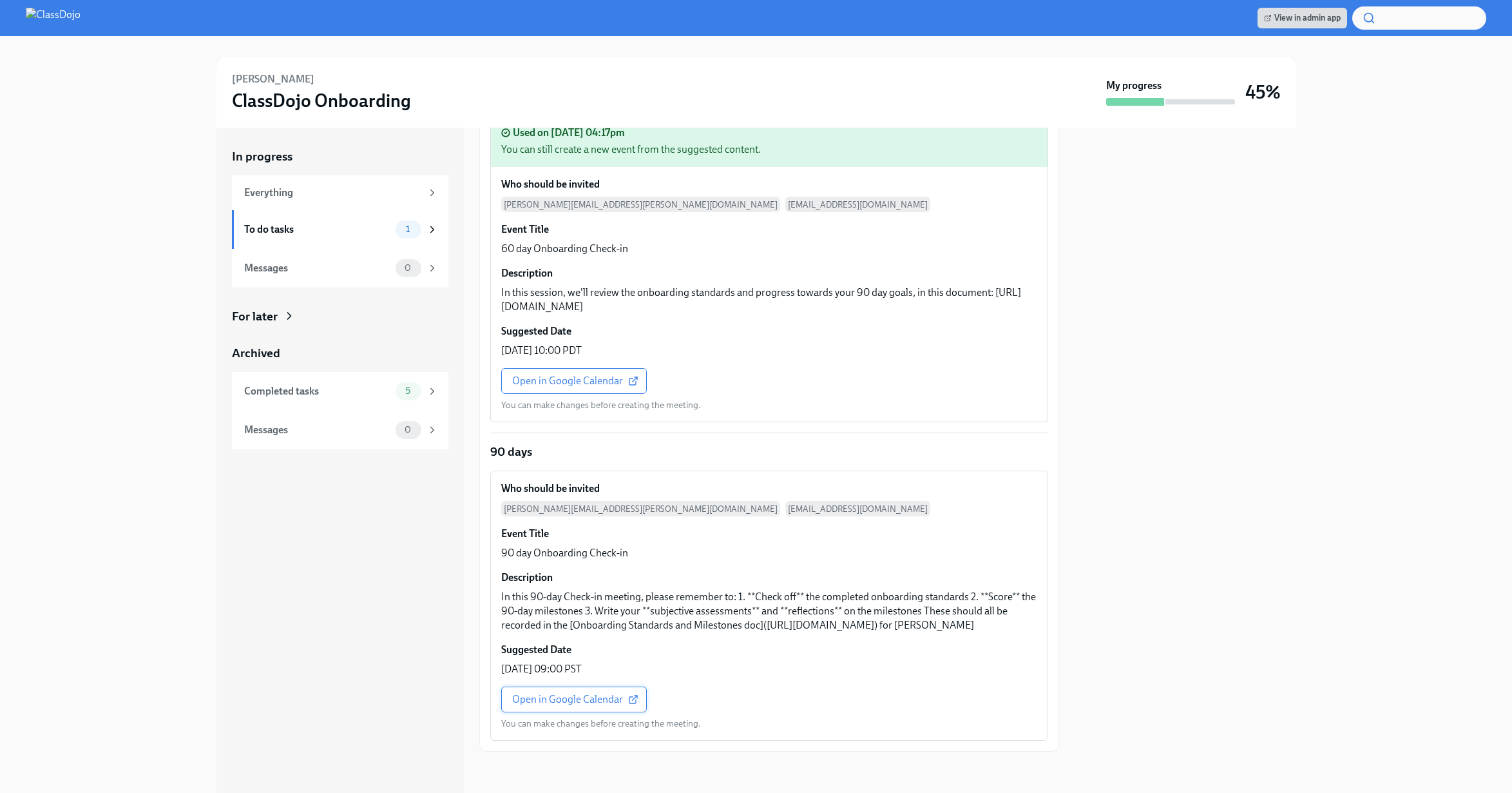
click at [570, 704] on span "Open in Google Calendar" at bounding box center [574, 699] width 124 height 13
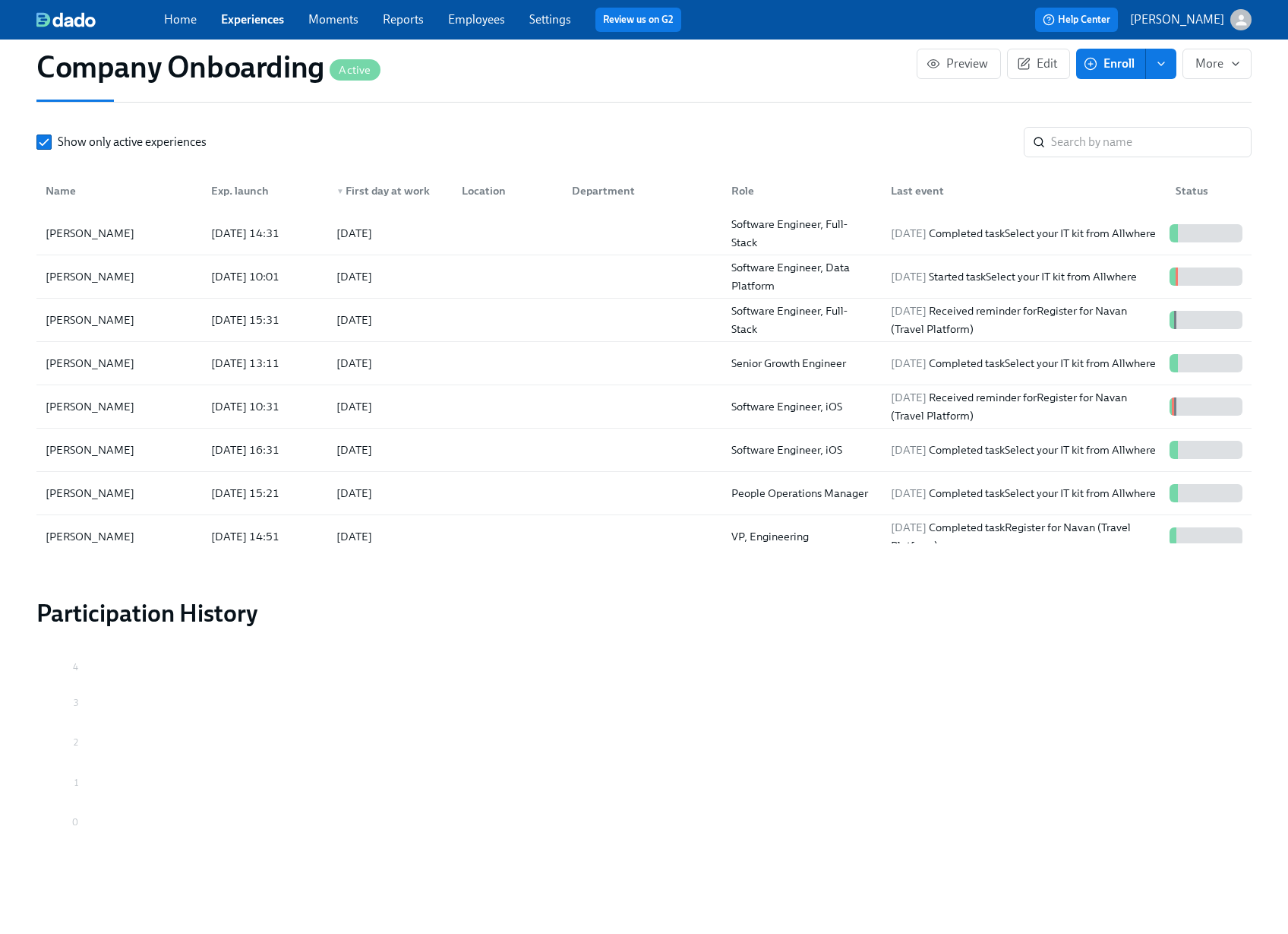
scroll to position [0, 43896]
